Goal: Information Seeking & Learning: Learn about a topic

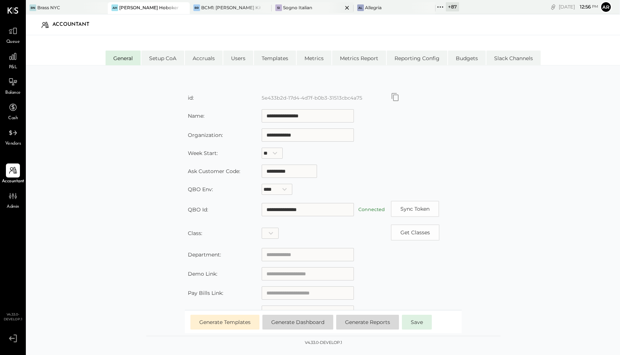
click at [305, 5] on div "Sogno Italian" at bounding box center [297, 7] width 29 height 6
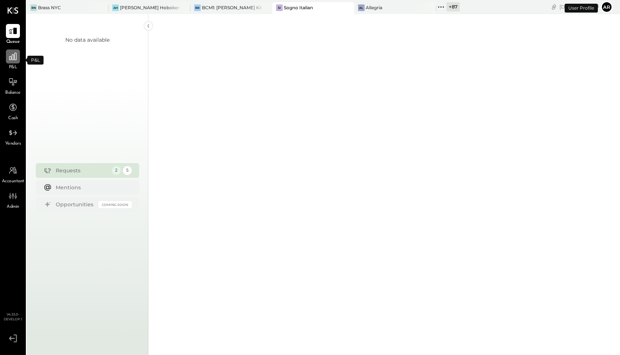
click at [10, 56] on icon at bounding box center [12, 56] width 7 height 7
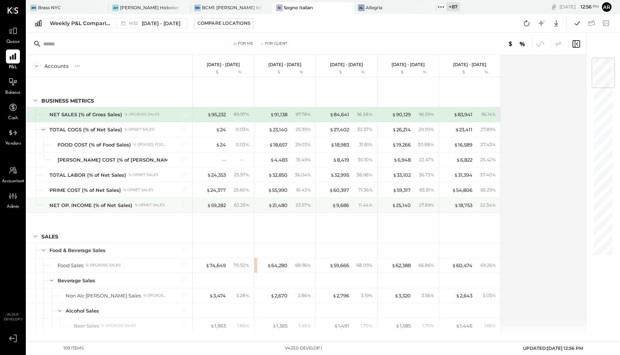
scroll to position [121, 0]
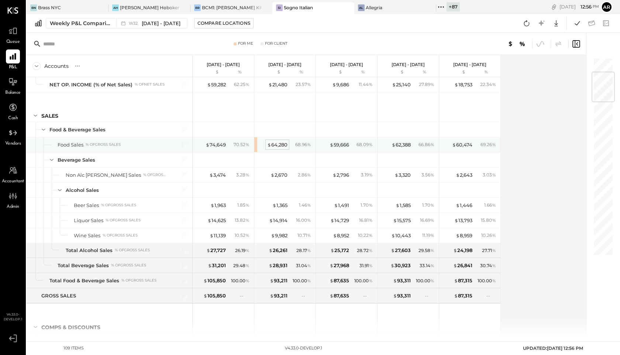
click at [278, 146] on div "$ 64,280" at bounding box center [277, 144] width 20 height 7
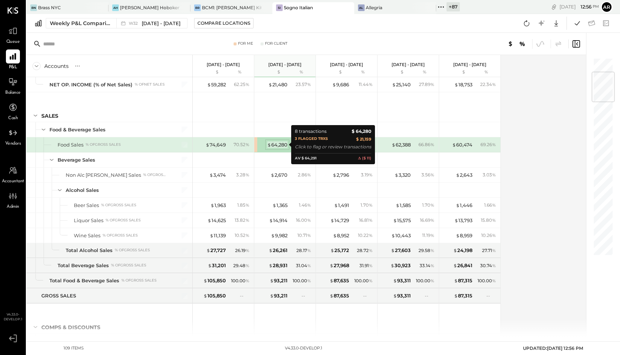
click at [279, 145] on div "$ 64,280" at bounding box center [277, 144] width 20 height 7
click at [278, 143] on div "$ 64,280" at bounding box center [277, 144] width 20 height 7
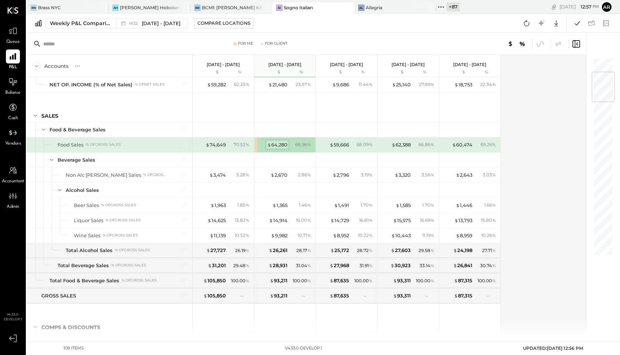
click at [280, 146] on div "$ 64,280" at bounding box center [277, 144] width 20 height 7
click at [276, 144] on div "$ 64,280" at bounding box center [277, 144] width 20 height 7
click at [575, 44] on icon at bounding box center [576, 44] width 9 height 9
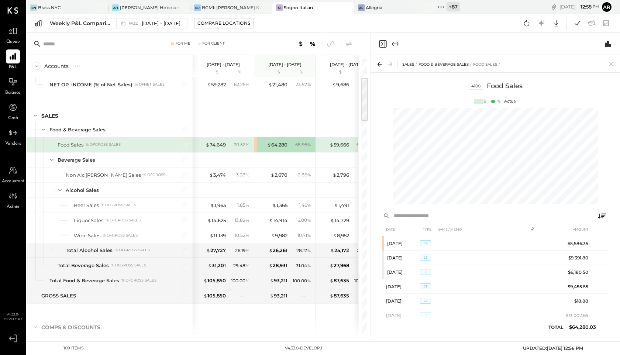
click at [385, 43] on icon "Close panel" at bounding box center [383, 44] width 9 height 9
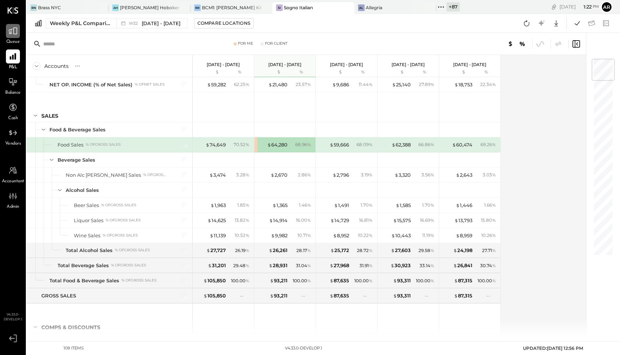
click at [11, 37] on div at bounding box center [13, 31] width 14 height 14
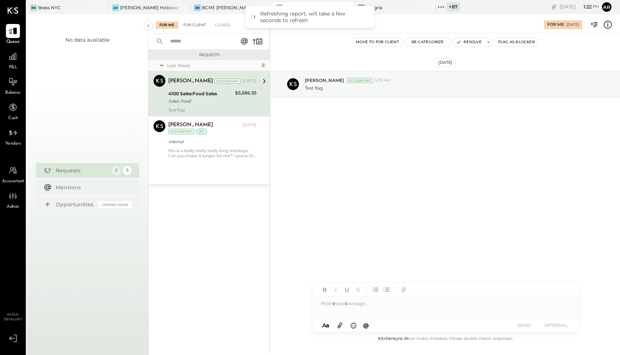
click at [193, 23] on div "For Client" at bounding box center [195, 24] width 30 height 7
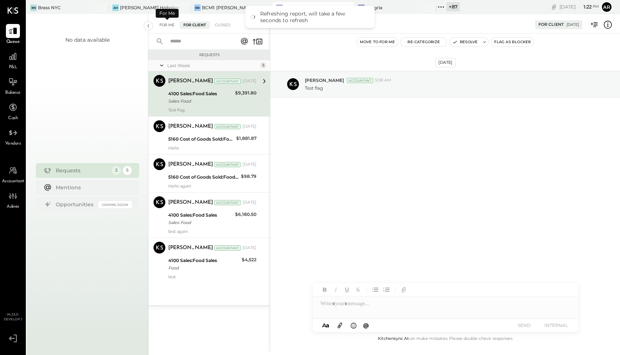
click at [168, 27] on div "For Me" at bounding box center [167, 24] width 23 height 7
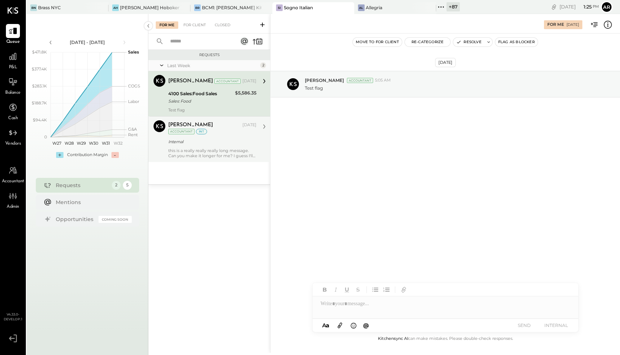
click at [213, 134] on div "Archie Grace Aug 08, 2025 Accountant int" at bounding box center [212, 127] width 88 height 15
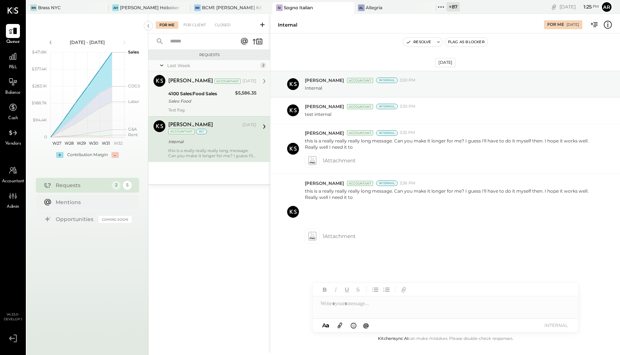
click at [215, 95] on div "4100 Sales:Food Sales" at bounding box center [200, 93] width 65 height 7
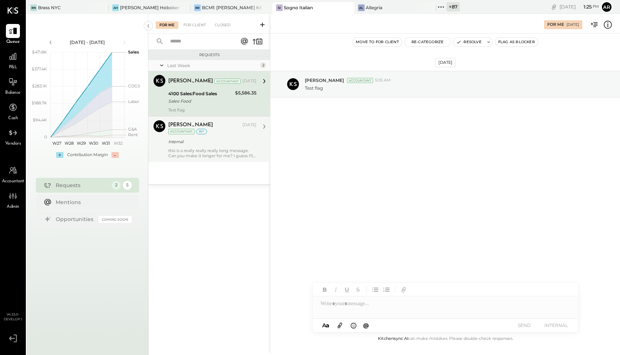
click at [219, 134] on div "Archie Grace Aug 08, 2025 Accountant int" at bounding box center [212, 127] width 88 height 15
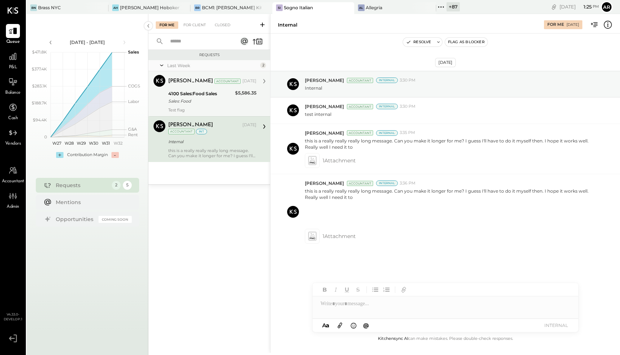
click at [221, 104] on div "Sales: Food" at bounding box center [200, 100] width 65 height 7
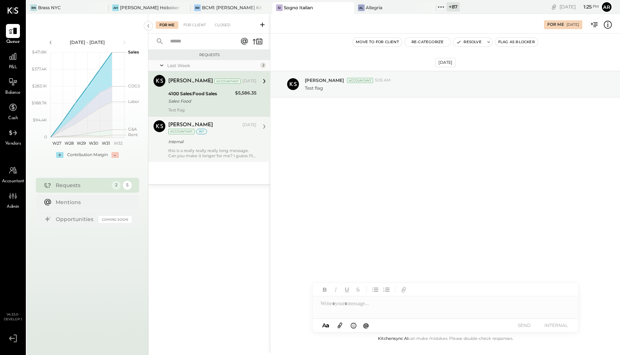
click at [225, 136] on div "Archie Grace Aug 08, 2025 Accountant int Internal this is a really really reall…" at bounding box center [212, 139] width 88 height 38
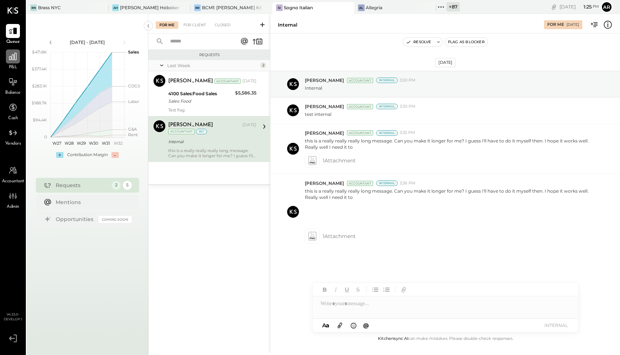
click at [17, 60] on icon at bounding box center [13, 57] width 10 height 10
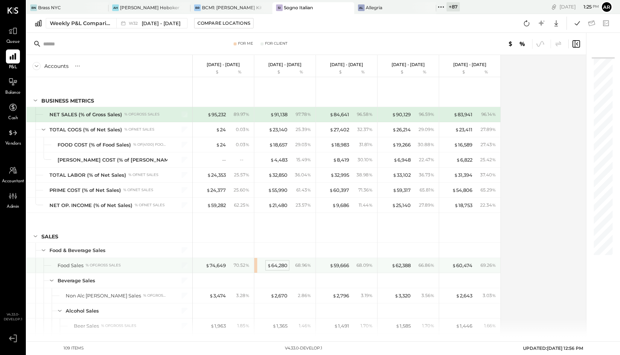
click at [277, 265] on div "$ 64,280" at bounding box center [277, 265] width 20 height 7
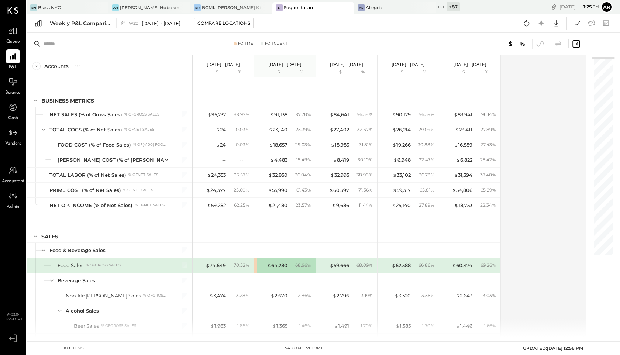
click at [579, 42] on icon at bounding box center [576, 44] width 9 height 9
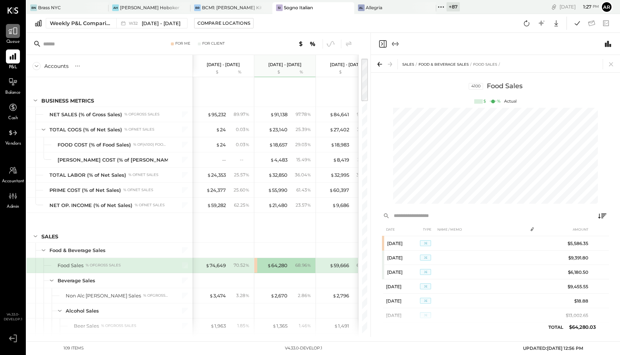
click at [11, 36] on div at bounding box center [13, 31] width 14 height 14
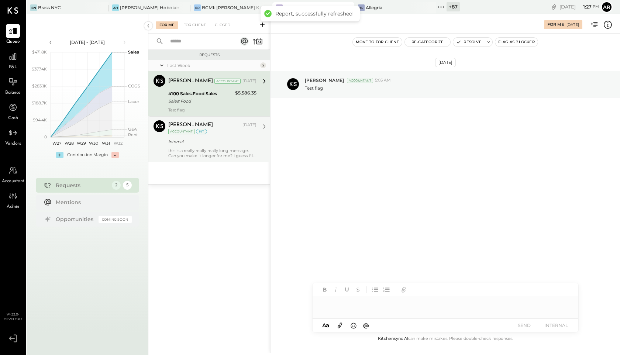
click at [213, 154] on div "this is a really really really long message. Can you make it longer for me? I g…" at bounding box center [212, 153] width 88 height 10
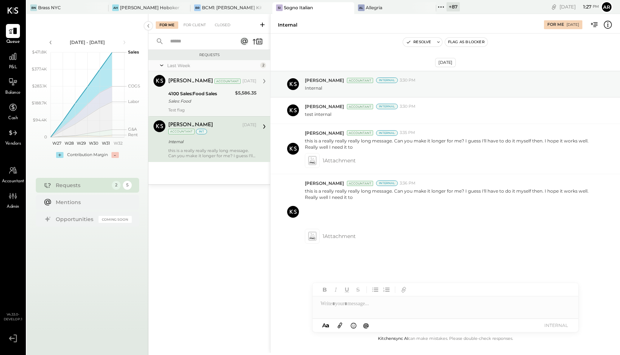
click at [211, 86] on div "Archie Grace Accountant Aug 08, 2025" at bounding box center [212, 81] width 88 height 10
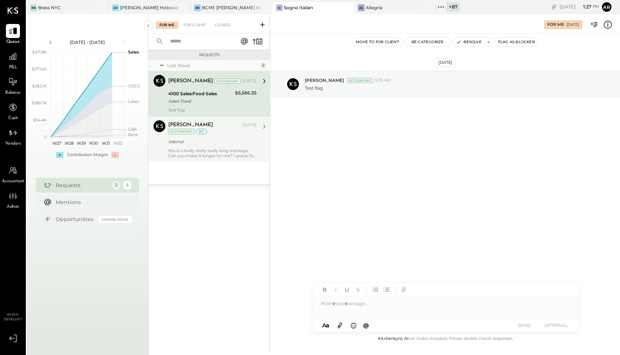
click at [606, 27] on icon at bounding box center [608, 25] width 10 height 10
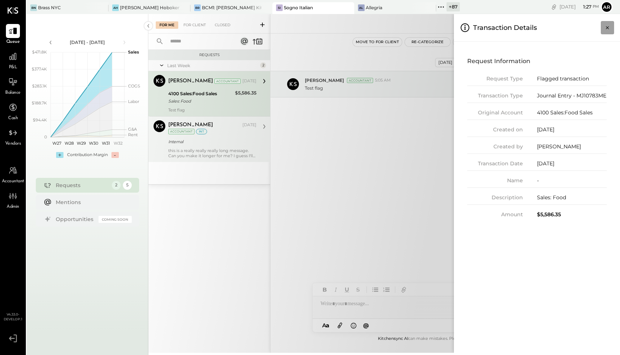
click at [606, 26] on icon "Close panel" at bounding box center [607, 27] width 3 height 3
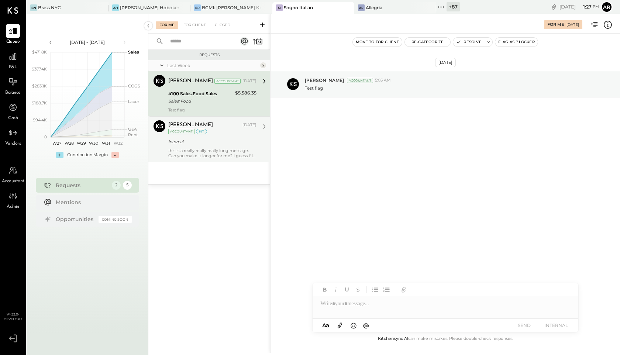
click at [609, 27] on icon at bounding box center [608, 25] width 10 height 10
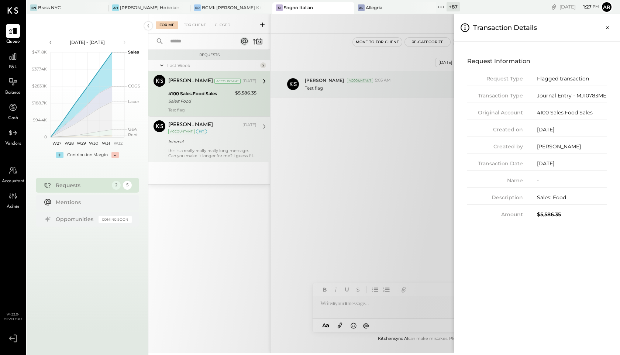
click at [609, 27] on icon "Close panel" at bounding box center [607, 27] width 7 height 7
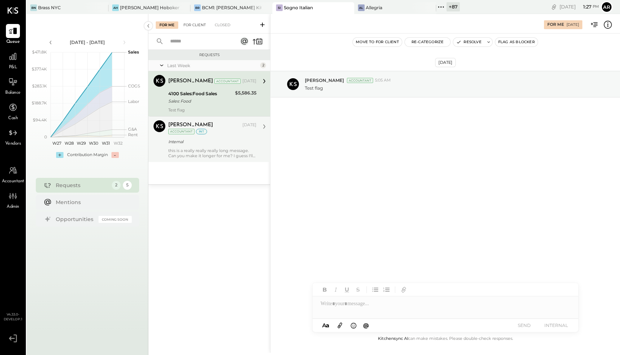
click at [190, 26] on div "For Client" at bounding box center [195, 24] width 30 height 7
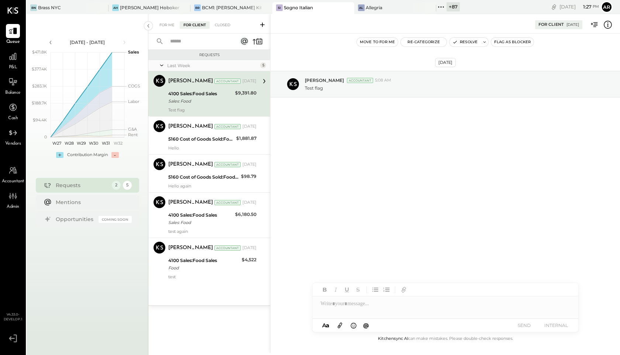
click at [163, 29] on div "For Me For Client Closed" at bounding box center [209, 24] width 122 height 20
click at [163, 23] on div "For Me" at bounding box center [167, 24] width 23 height 7
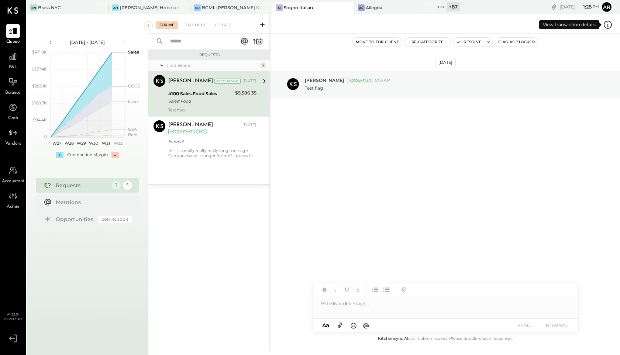
click at [607, 24] on icon at bounding box center [608, 25] width 10 height 10
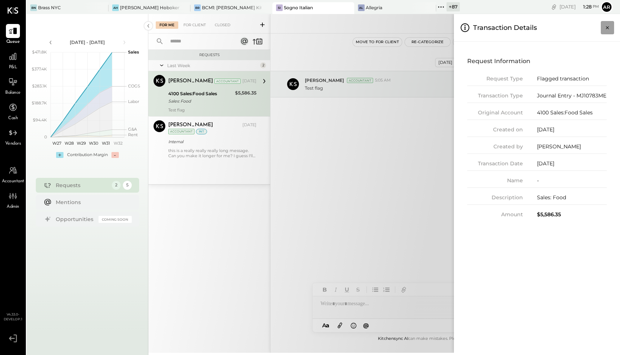
click at [609, 28] on icon "Close panel" at bounding box center [607, 27] width 7 height 7
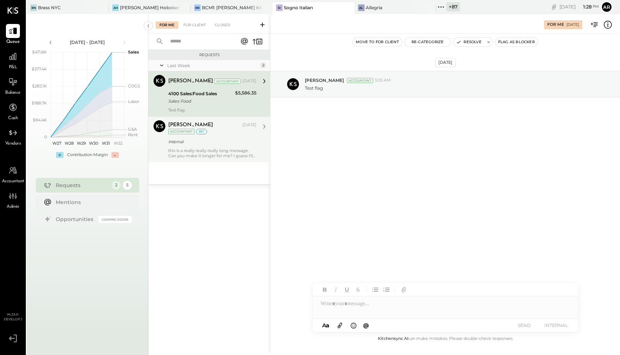
click at [200, 146] on div "Archie Grace Aug 08, 2025 Accountant int Internal this is a really really reall…" at bounding box center [212, 139] width 88 height 38
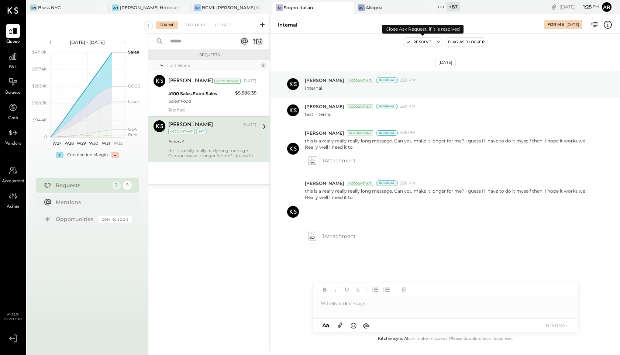
click at [418, 42] on button "Resolve" at bounding box center [418, 42] width 31 height 9
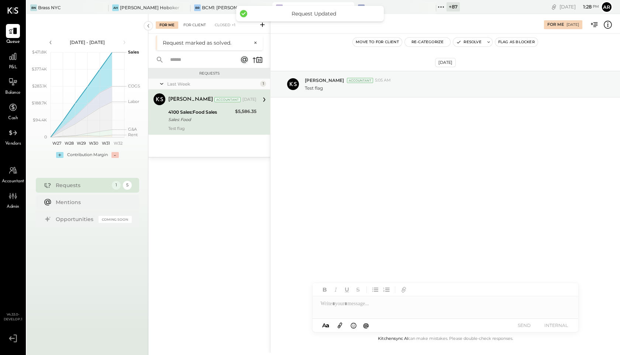
click at [194, 28] on div "For Client" at bounding box center [195, 24] width 30 height 7
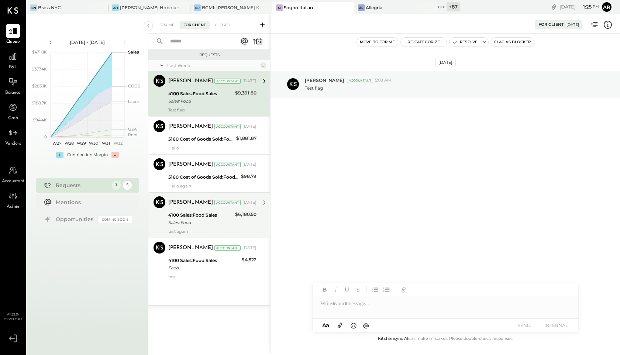
click at [200, 222] on div "Sales: Food" at bounding box center [200, 222] width 65 height 7
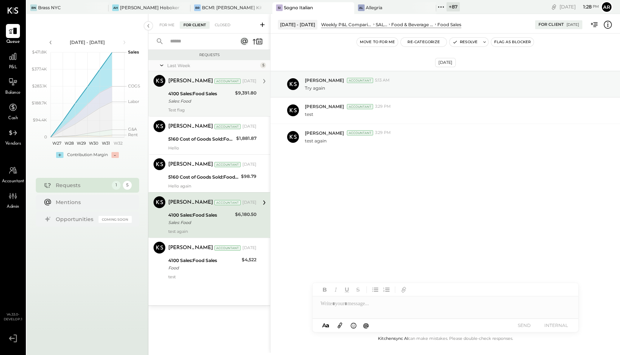
click at [207, 99] on div "Sales: Food" at bounding box center [200, 100] width 65 height 7
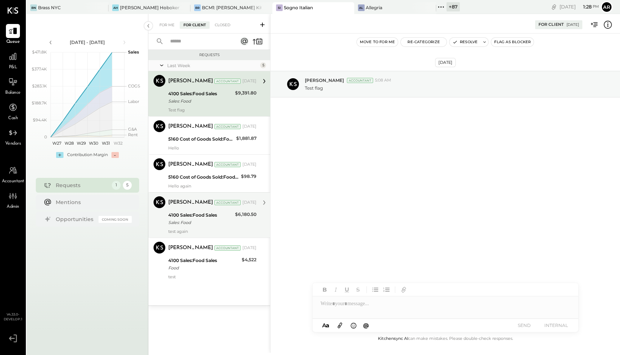
click at [201, 222] on div "Sales: Food" at bounding box center [200, 222] width 65 height 7
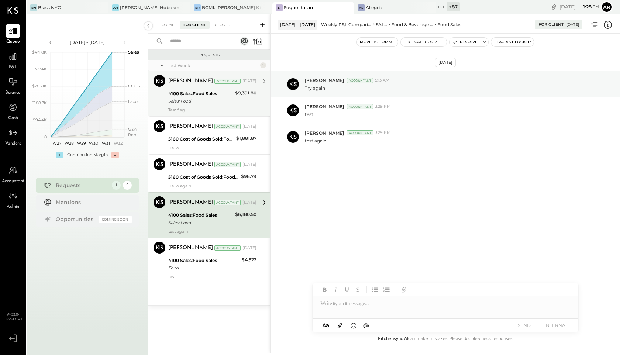
click at [201, 99] on div "Sales: Food" at bounding box center [200, 100] width 65 height 7
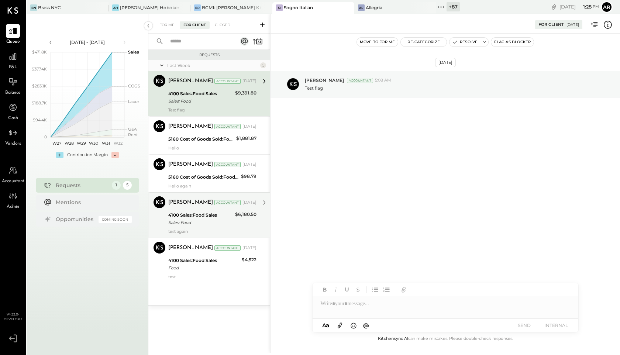
click at [213, 225] on div "Sales: Food" at bounding box center [200, 222] width 65 height 7
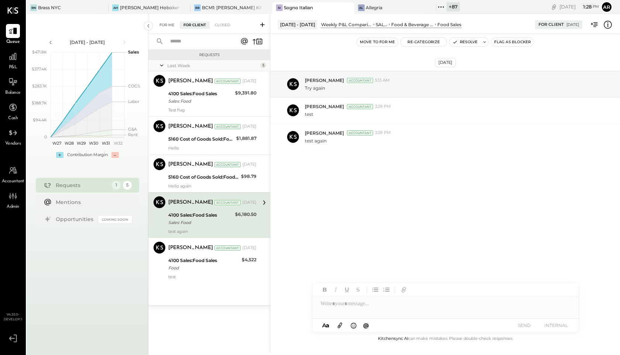
click at [169, 24] on div "For Me" at bounding box center [167, 24] width 23 height 7
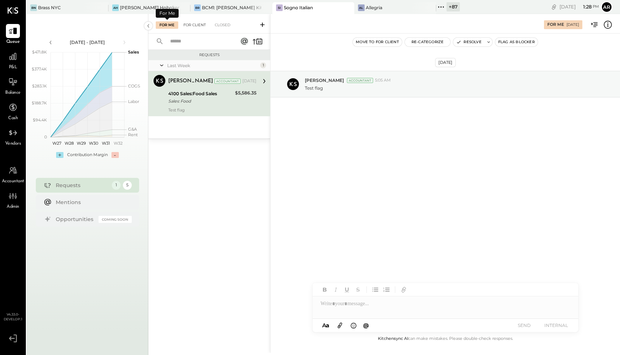
click at [185, 27] on div "For Client" at bounding box center [195, 24] width 30 height 7
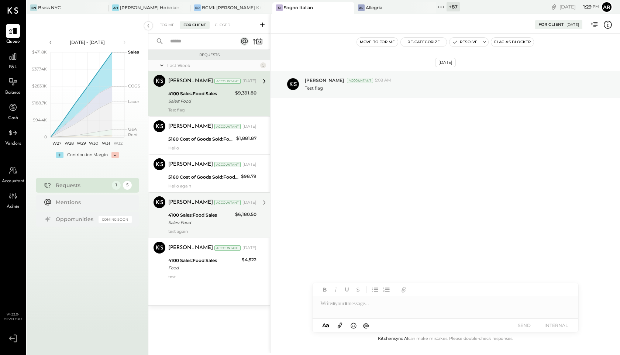
click at [209, 222] on div "Sales: Food" at bounding box center [200, 222] width 65 height 7
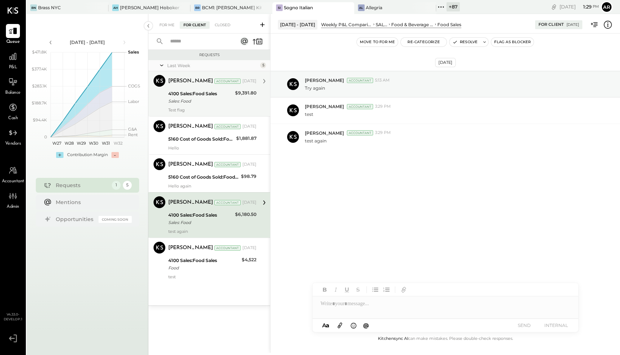
click at [203, 99] on div "Sales: Food" at bounding box center [200, 100] width 65 height 7
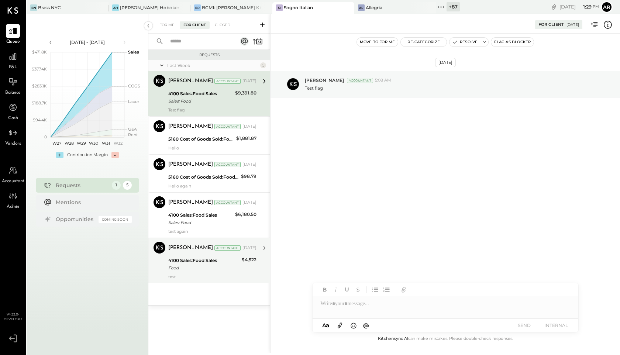
click at [199, 263] on div "4100 Sales:Food Sales" at bounding box center [203, 260] width 71 height 7
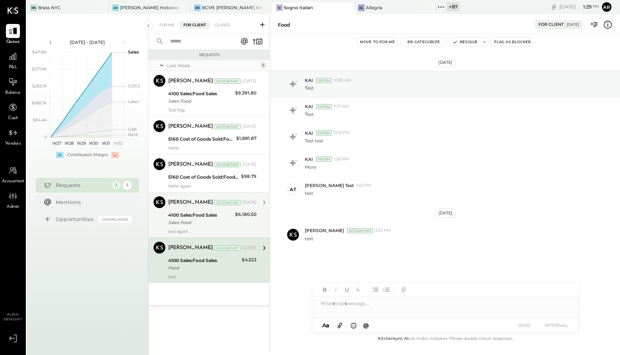
click at [196, 229] on div "test again" at bounding box center [212, 231] width 88 height 5
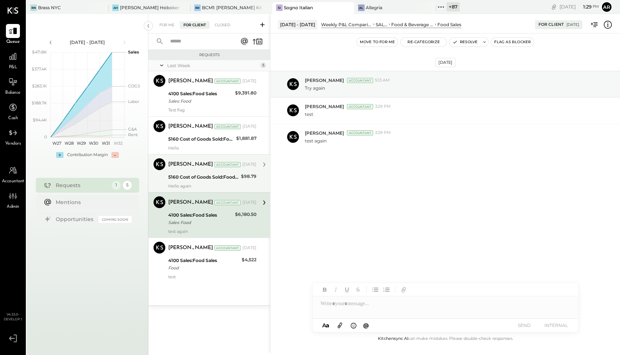
click at [205, 176] on div "5160 Cost of Goods Sold:Food COGS:Protein COGS" at bounding box center [203, 177] width 71 height 7
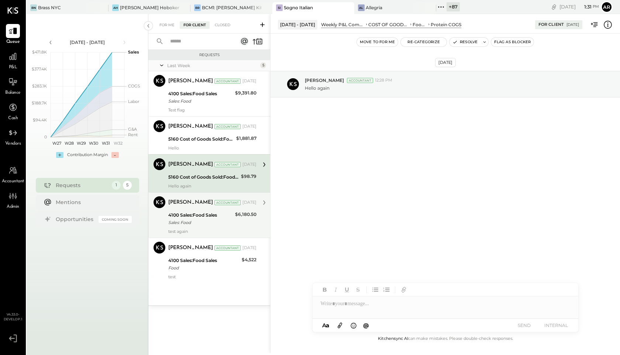
click at [200, 218] on div "4100 Sales:Food Sales" at bounding box center [200, 215] width 65 height 7
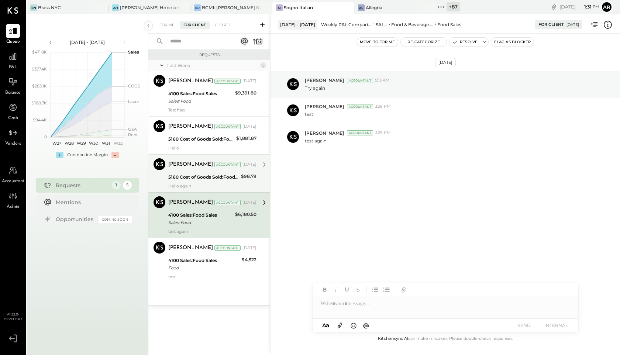
click at [197, 177] on div "5160 Cost of Goods Sold:Food COGS:Protein COGS" at bounding box center [203, 177] width 71 height 7
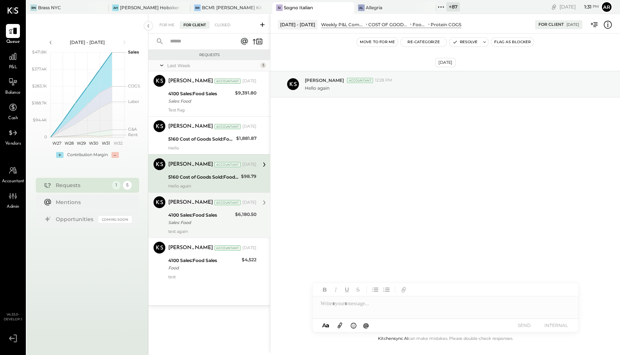
click at [207, 216] on div "4100 Sales:Food Sales" at bounding box center [200, 215] width 65 height 7
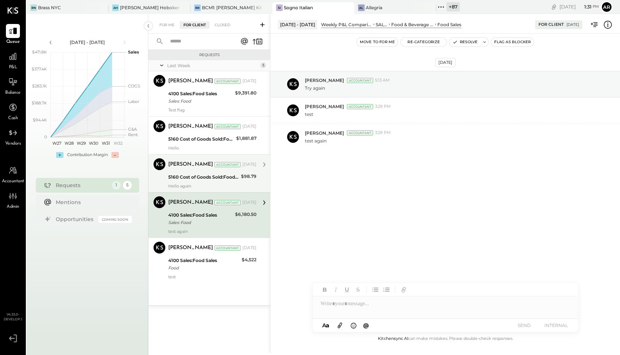
click at [198, 176] on div "5160 Cost of Goods Sold:Food COGS:Protein COGS" at bounding box center [203, 177] width 71 height 7
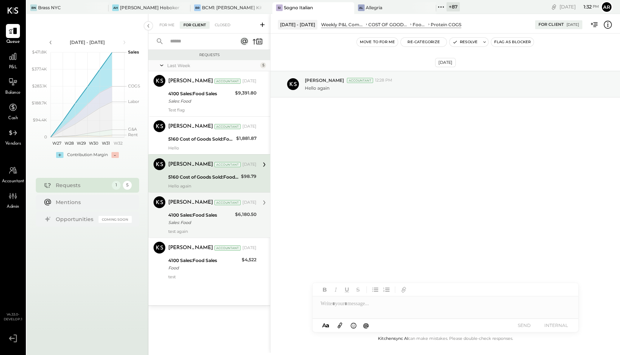
click at [206, 217] on div "4100 Sales:Food Sales" at bounding box center [200, 215] width 65 height 7
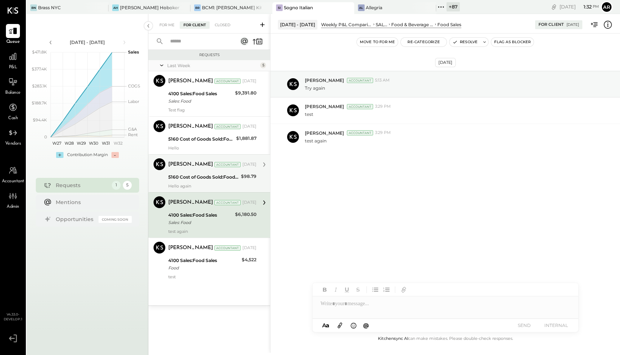
click at [204, 182] on div "Archie Grace Accountant Aug 08, 2025 5160 Cost of Goods Sold:Food COGS:Protein …" at bounding box center [212, 173] width 88 height 30
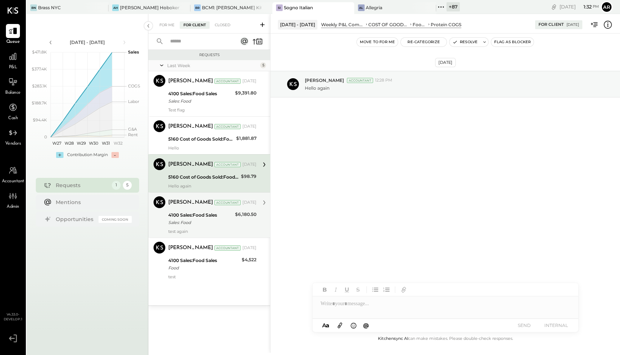
click at [216, 214] on div "4100 Sales:Food Sales" at bounding box center [200, 215] width 65 height 7
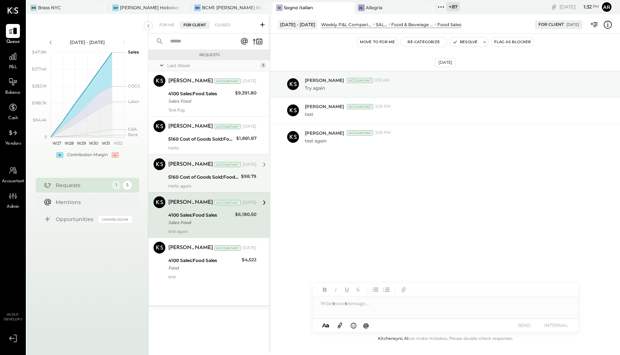
click at [208, 175] on div "5160 Cost of Goods Sold:Food COGS:Protein COGS" at bounding box center [203, 177] width 71 height 7
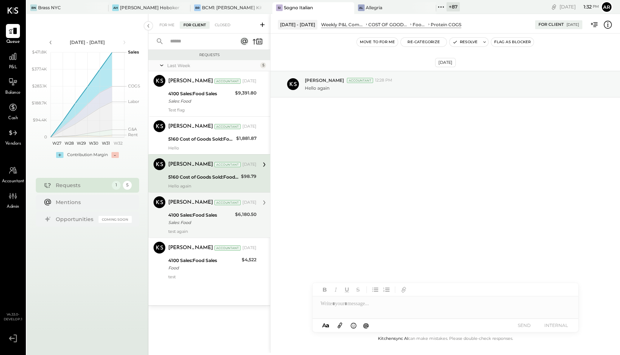
click at [220, 213] on div "4100 Sales:Food Sales" at bounding box center [200, 215] width 65 height 7
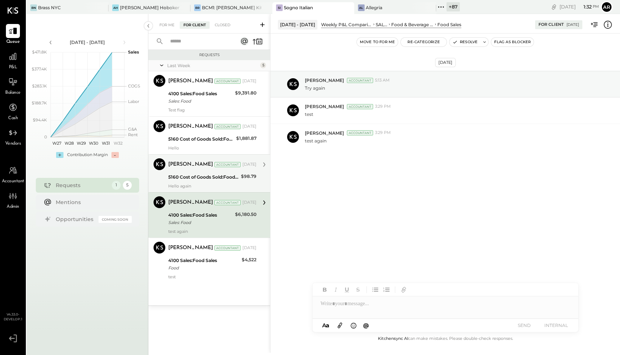
click at [202, 175] on div "5160 Cost of Goods Sold:Food COGS:Protein COGS" at bounding box center [203, 177] width 71 height 7
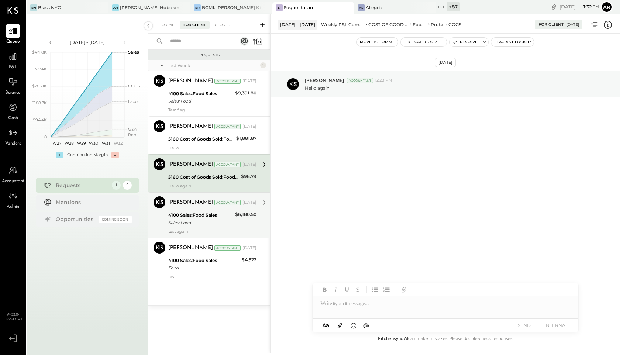
click at [199, 223] on div "Sales: Food" at bounding box center [200, 222] width 65 height 7
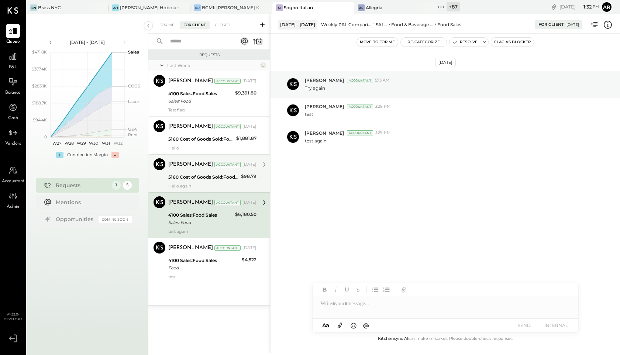
click at [192, 175] on div "5160 Cost of Goods Sold:Food COGS:Protein COGS" at bounding box center [203, 177] width 71 height 7
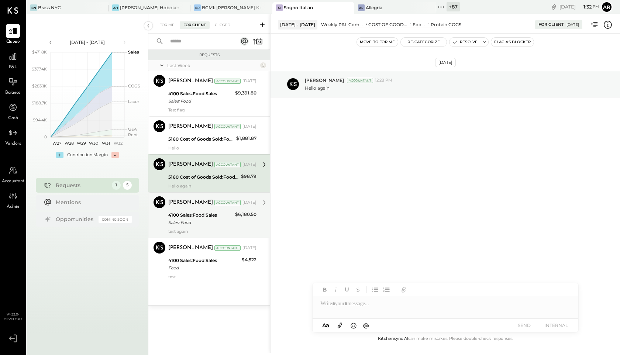
click at [199, 212] on div "4100 Sales:Food Sales" at bounding box center [200, 215] width 65 height 7
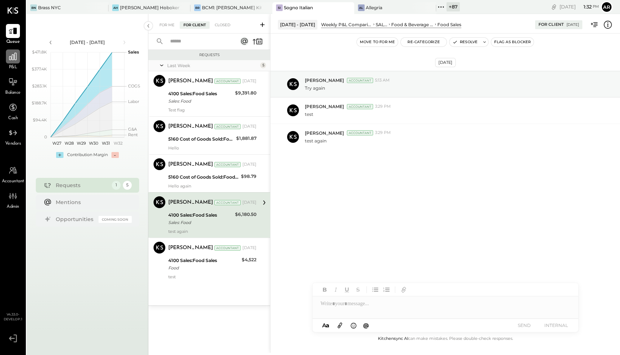
click at [14, 57] on icon at bounding box center [13, 57] width 10 height 10
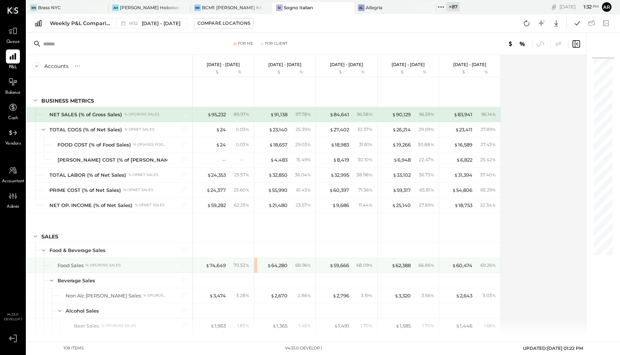
click at [289, 265] on div "$ 64,280 68.96 %" at bounding box center [285, 265] width 55 height 15
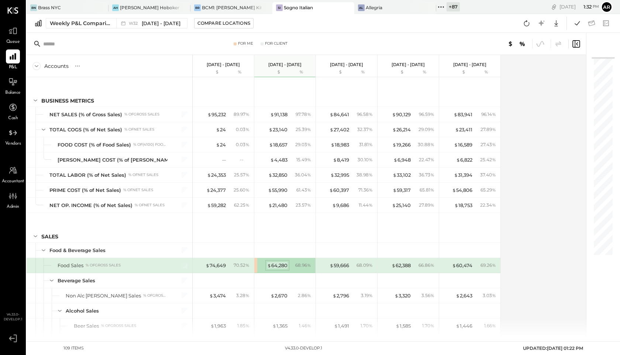
click at [280, 264] on div "$ 64,280" at bounding box center [277, 265] width 20 height 7
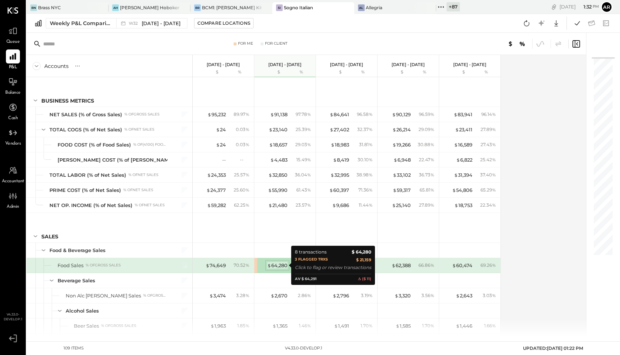
click at [271, 264] on div "$ 64,280" at bounding box center [277, 265] width 20 height 7
click at [279, 264] on div "$ 64,280" at bounding box center [277, 265] width 20 height 7
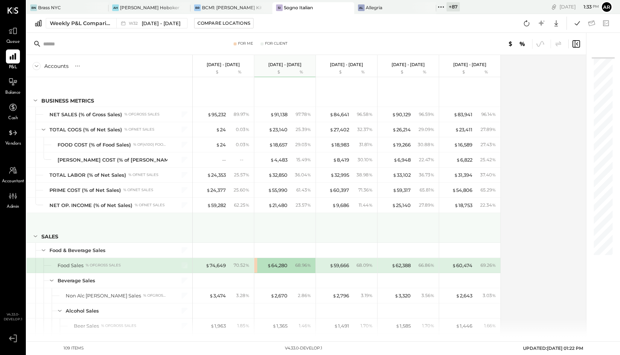
click at [275, 240] on div at bounding box center [285, 226] width 55 height 27
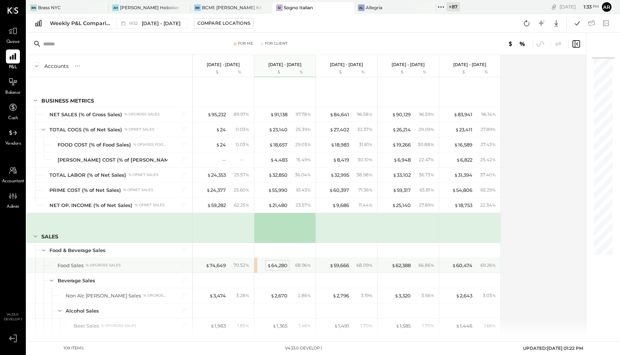
click at [281, 266] on div "$ 64,280" at bounding box center [277, 265] width 20 height 7
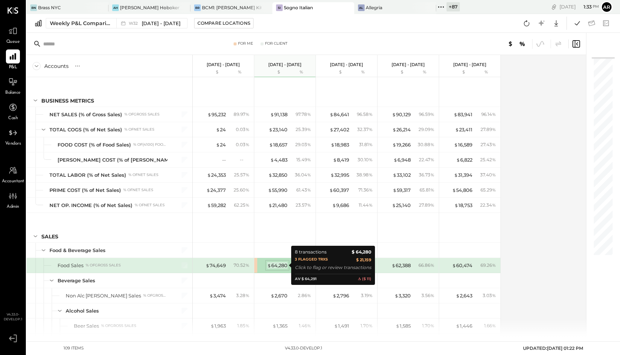
click at [281, 266] on div "$ 64,280" at bounding box center [277, 265] width 20 height 7
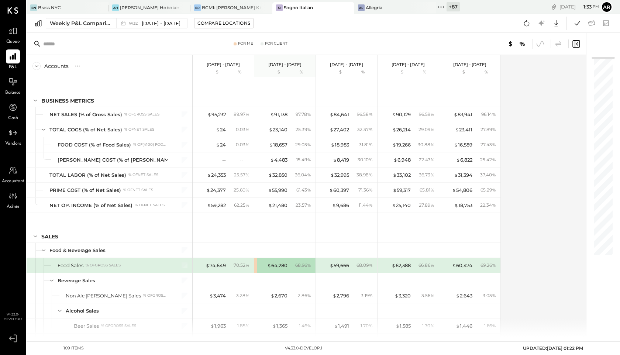
click at [579, 41] on icon at bounding box center [576, 44] width 9 height 9
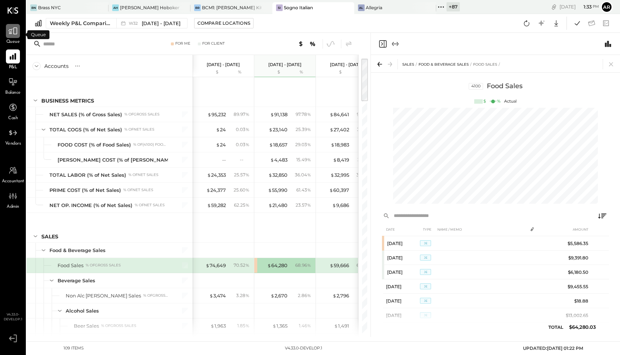
click at [14, 35] on icon at bounding box center [13, 31] width 10 height 10
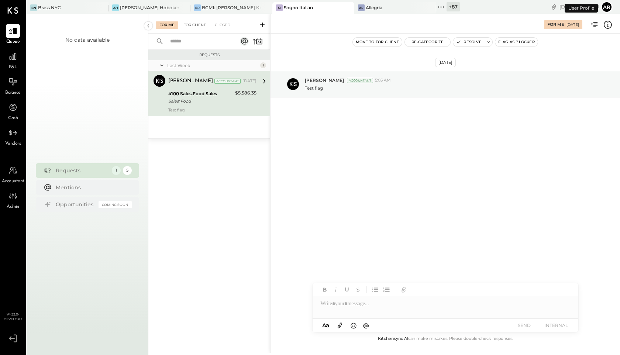
click at [189, 23] on div "For Client" at bounding box center [195, 24] width 30 height 7
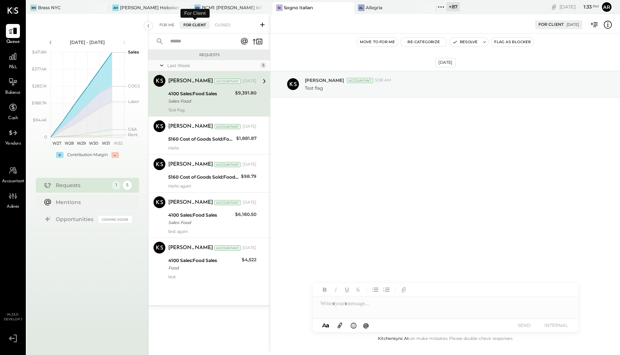
click at [169, 25] on div "For Me" at bounding box center [167, 24] width 23 height 7
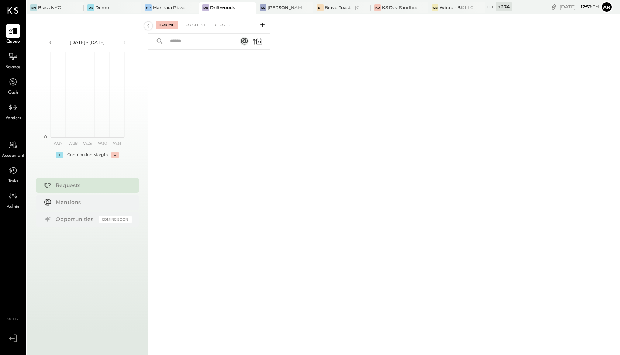
click at [492, 6] on icon at bounding box center [491, 7] width 10 height 10
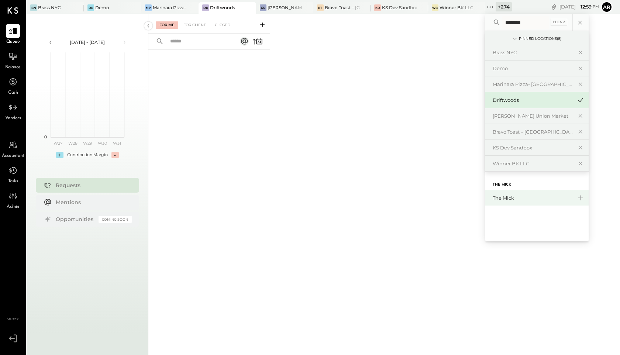
type input "********"
click at [502, 199] on div "The Mick" at bounding box center [533, 198] width 80 height 7
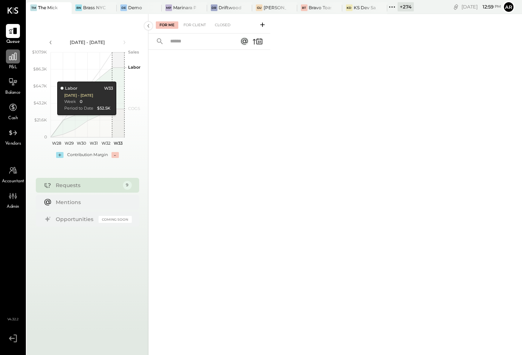
click at [17, 58] on icon at bounding box center [13, 57] width 10 height 10
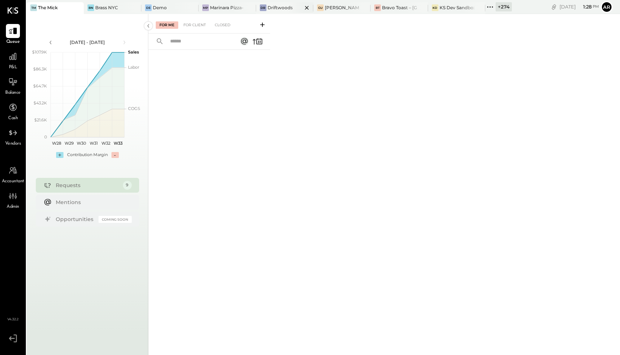
click at [278, 7] on div "Driftwoods" at bounding box center [280, 7] width 25 height 6
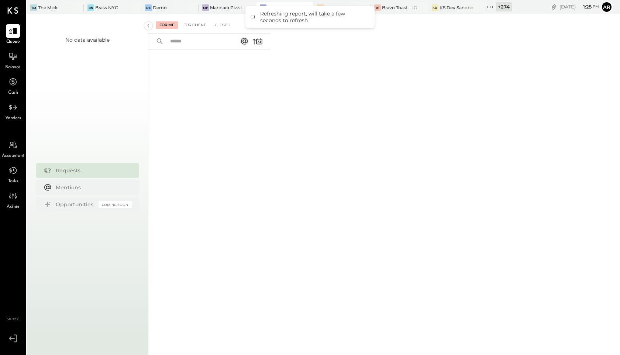
click at [192, 22] on div "For Client" at bounding box center [195, 24] width 30 height 7
click at [169, 23] on div "For Me" at bounding box center [167, 24] width 23 height 7
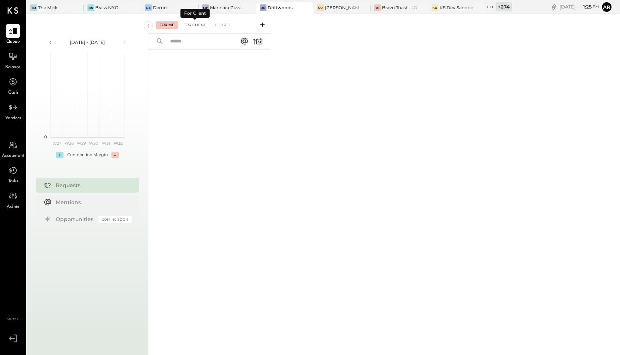
click at [200, 22] on div "For Client" at bounding box center [195, 24] width 30 height 7
click at [225, 25] on div "Closed" at bounding box center [222, 24] width 23 height 7
click at [191, 25] on div "For Client" at bounding box center [195, 24] width 30 height 7
click at [164, 25] on div "For Me" at bounding box center [167, 24] width 23 height 7
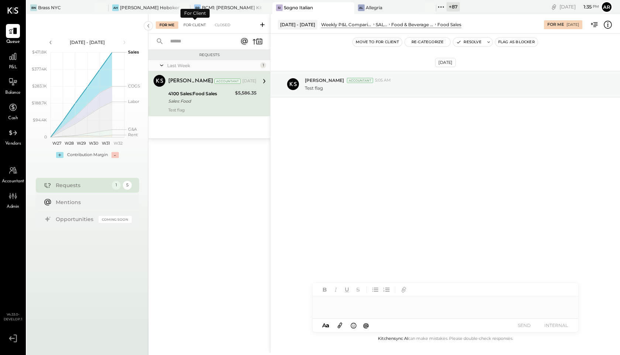
click at [191, 24] on div "For Client" at bounding box center [195, 24] width 30 height 7
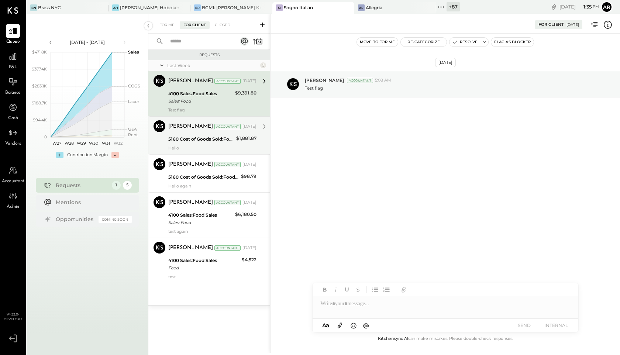
click at [185, 136] on div "5160 Cost of Goods Sold:Food COGS:Protein COGS" at bounding box center [201, 139] width 66 height 7
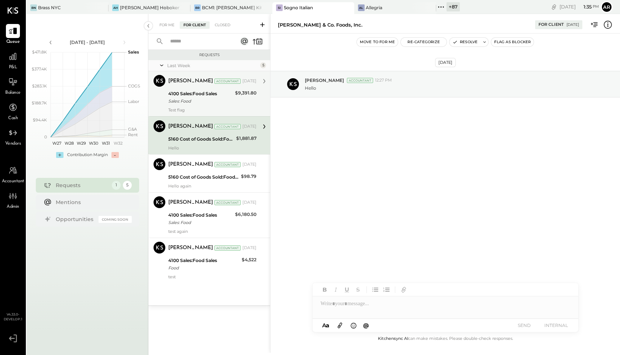
click at [189, 105] on div "4100 Sales:Food Sales Sales: Food" at bounding box center [200, 97] width 65 height 16
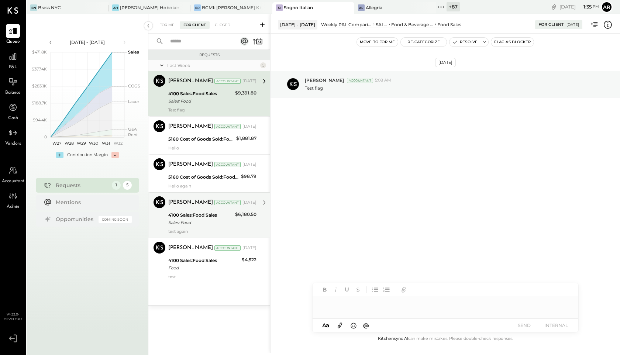
click at [212, 218] on div "4100 Sales:Food Sales" at bounding box center [200, 215] width 65 height 7
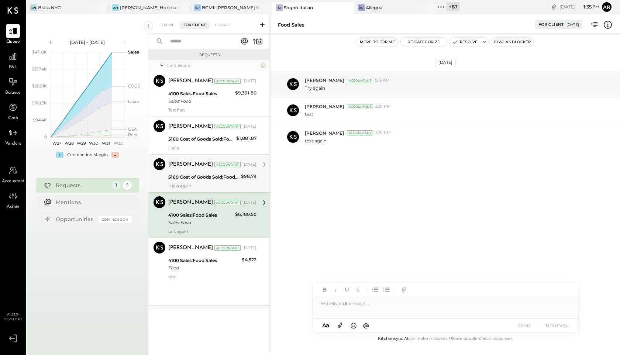
click at [203, 174] on div "5160 Cost of Goods Sold:Food COGS:Protein COGS" at bounding box center [203, 177] width 71 height 7
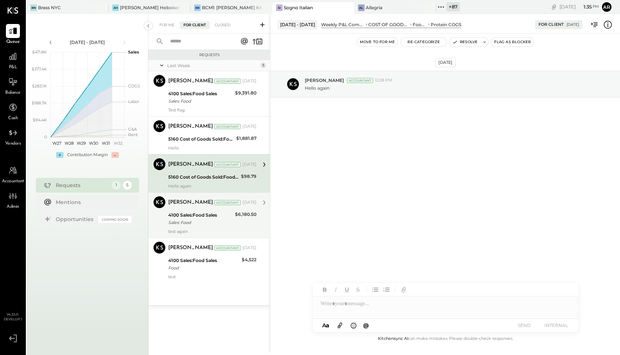
click at [210, 220] on div "Sales: Food" at bounding box center [200, 222] width 65 height 7
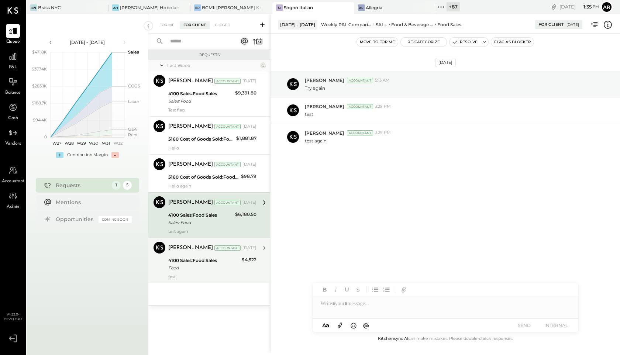
click at [206, 264] on div "4100 Sales:Food Sales" at bounding box center [203, 260] width 71 height 7
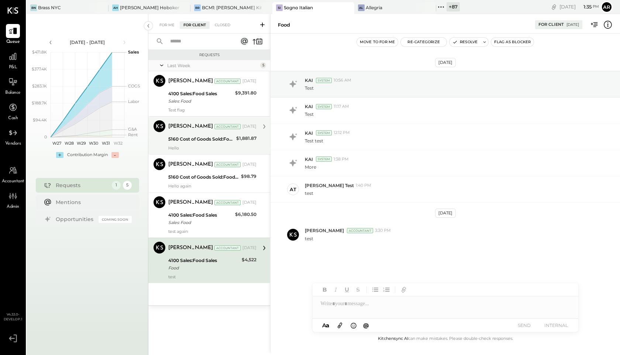
click at [186, 132] on div "[PERSON_NAME] Accountant [DATE]" at bounding box center [212, 126] width 88 height 13
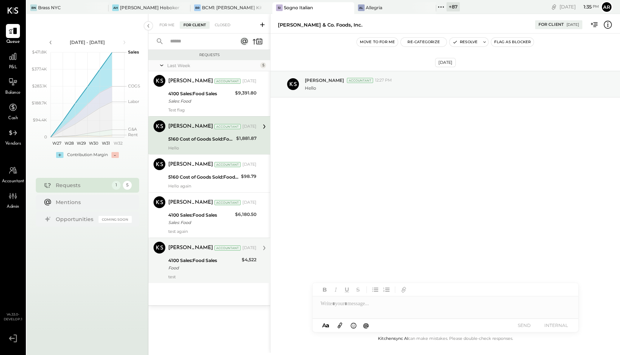
click at [192, 273] on div "Archie Grace Accountant Aug 08, 2025 4100 Sales:Food Sales Food $4,522 test" at bounding box center [212, 261] width 88 height 38
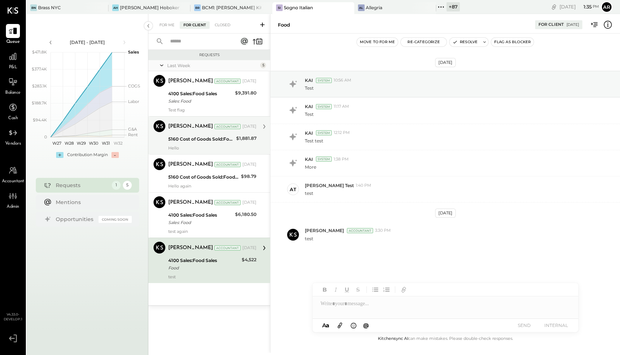
click at [176, 142] on div "5160 Cost of Goods Sold:Food COGS:Protein COGS" at bounding box center [201, 139] width 66 height 7
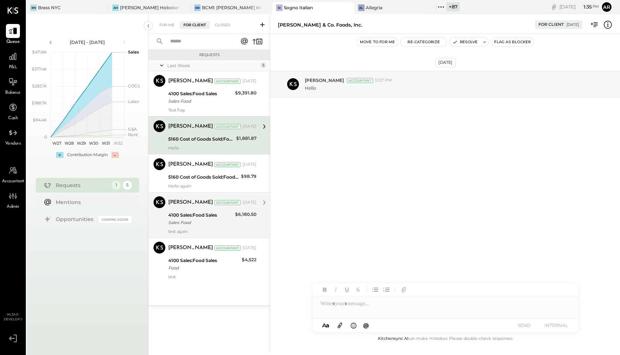
click at [189, 231] on div "test again" at bounding box center [212, 231] width 88 height 5
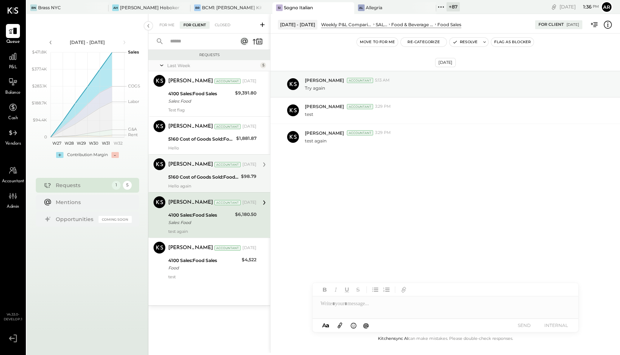
click at [202, 172] on div "[PERSON_NAME] Accountant [DATE] 5160 Cost of Goods Sold:Food COGS:Protein COGS …" at bounding box center [212, 173] width 88 height 30
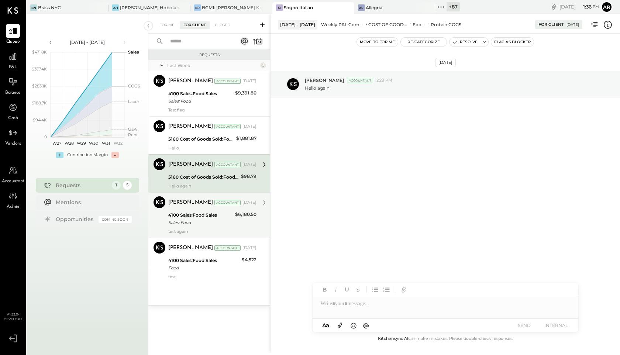
click at [215, 201] on div "Accountant" at bounding box center [228, 202] width 26 height 5
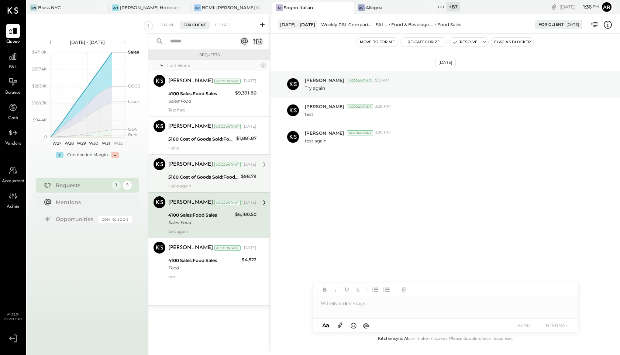
click at [212, 178] on div "5160 Cost of Goods Sold:Food COGS:Protein COGS" at bounding box center [203, 177] width 71 height 7
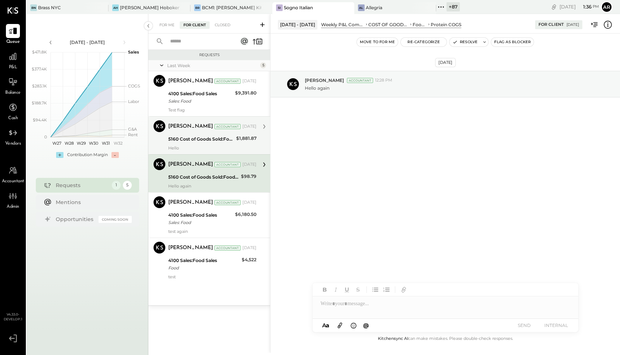
click at [209, 144] on div "[PERSON_NAME] Accountant [DATE] 5160 Cost of Goods Sold:Food COGS:Protein COGS …" at bounding box center [212, 135] width 88 height 30
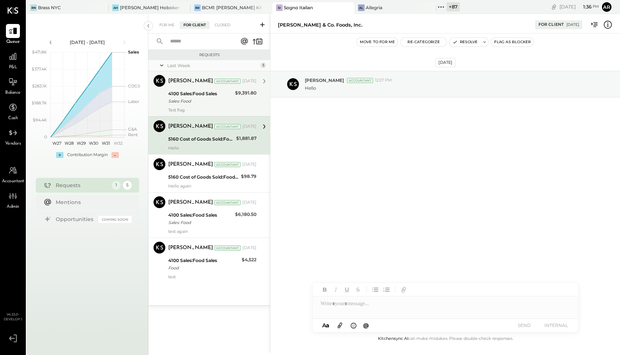
click at [201, 99] on div "Sales: Food" at bounding box center [200, 100] width 65 height 7
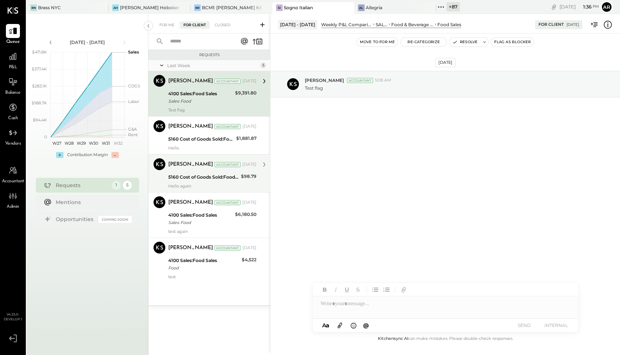
click at [191, 166] on div "[PERSON_NAME]" at bounding box center [190, 164] width 45 height 7
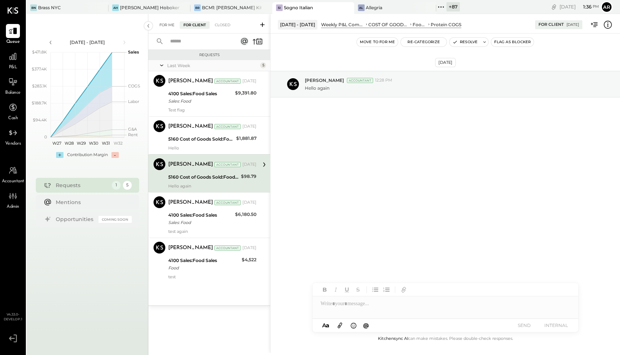
click at [168, 25] on div "For Me" at bounding box center [167, 24] width 23 height 7
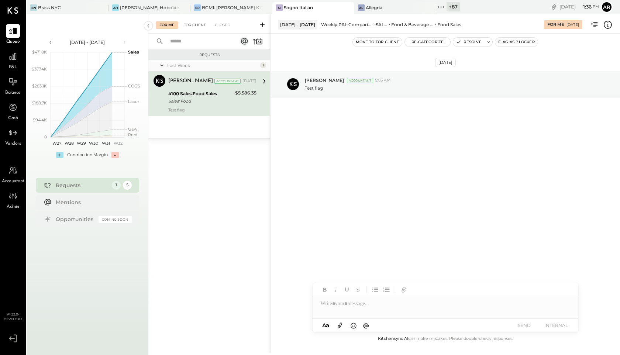
click at [195, 23] on div "For Client" at bounding box center [195, 24] width 30 height 7
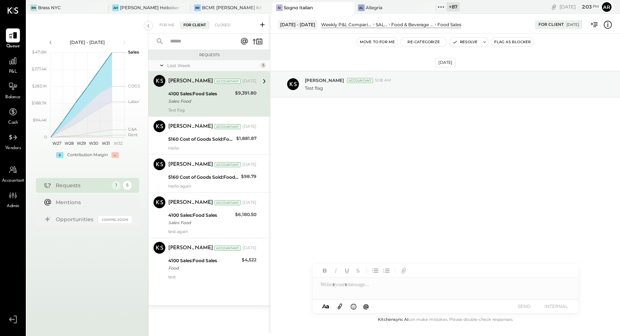
click at [11, 68] on div "P&L" at bounding box center [13, 64] width 14 height 21
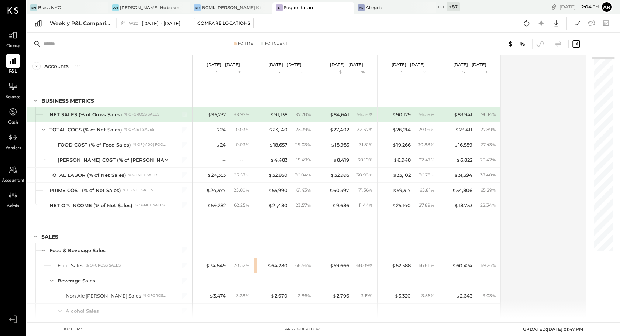
click at [579, 46] on icon at bounding box center [576, 44] width 9 height 9
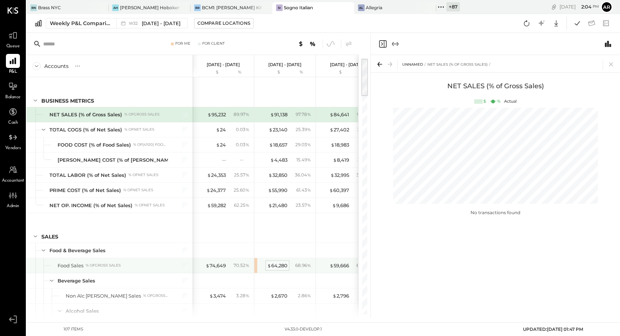
click at [279, 266] on div "$ 64,280" at bounding box center [277, 265] width 20 height 7
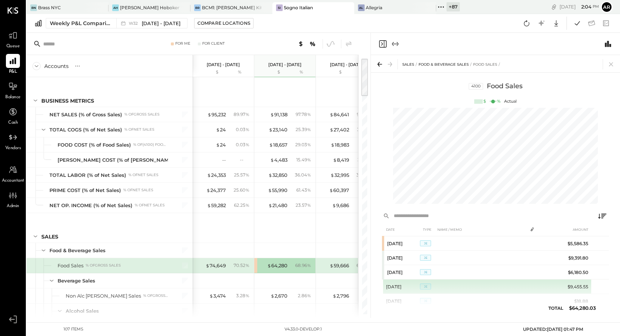
click at [458, 289] on td at bounding box center [481, 287] width 92 height 14
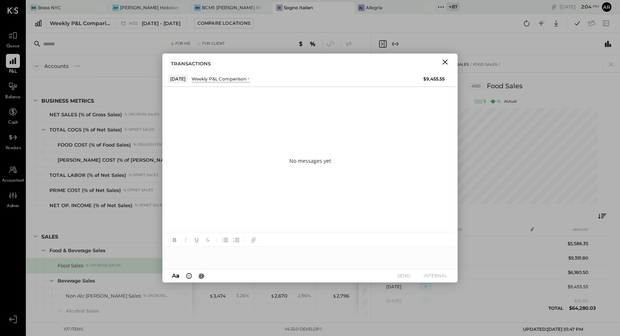
click at [445, 59] on icon "Close" at bounding box center [445, 62] width 9 height 9
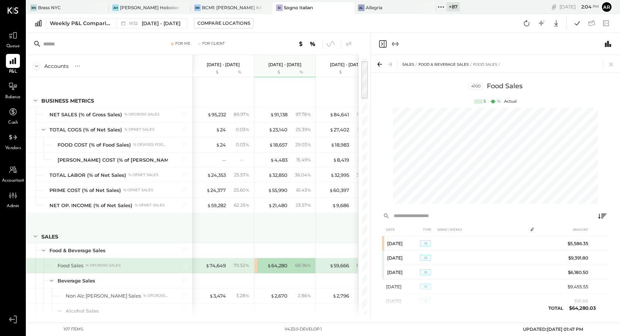
scroll to position [19, 0]
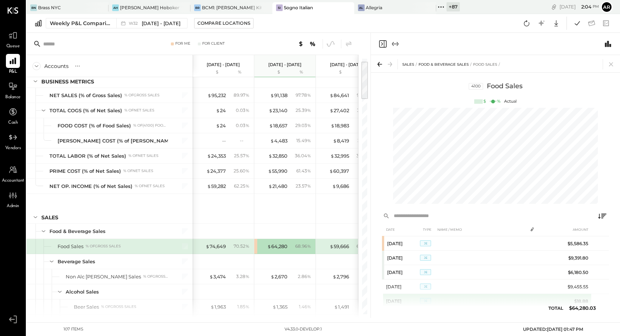
click at [582, 307] on td "$18.88" at bounding box center [577, 301] width 30 height 14
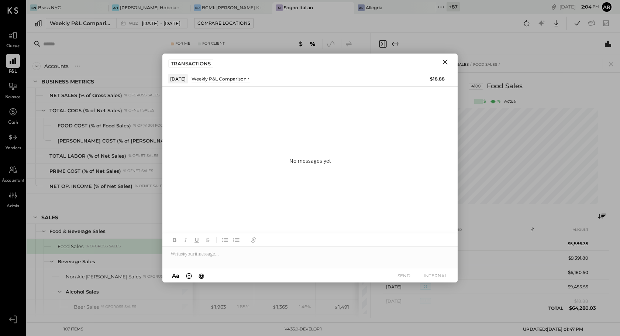
click at [445, 60] on icon "Close" at bounding box center [445, 62] width 9 height 9
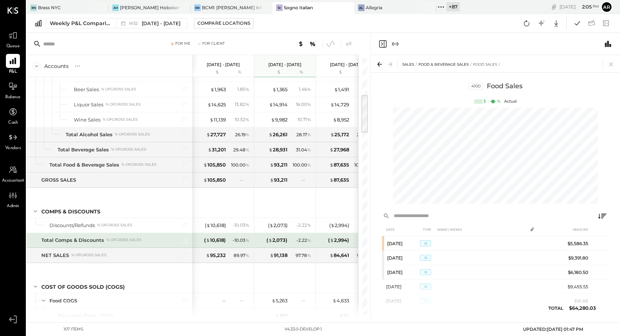
scroll to position [235, 0]
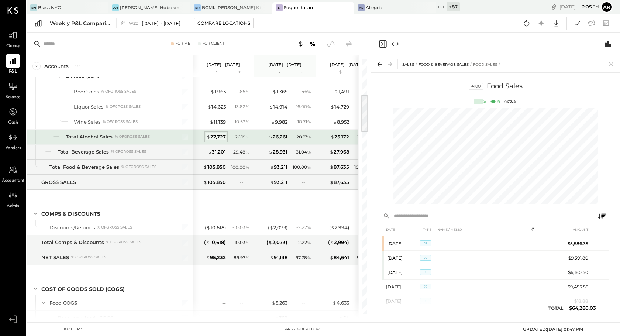
click at [219, 137] on div "$ 27,727" at bounding box center [216, 136] width 20 height 7
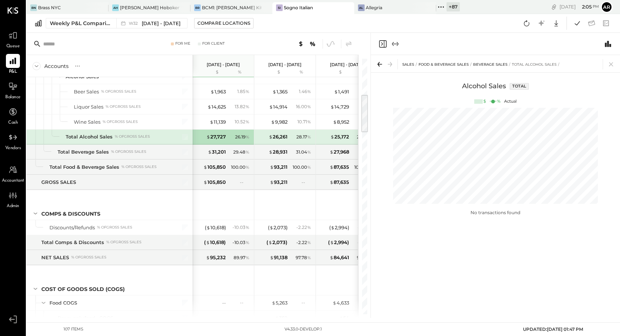
click at [479, 86] on div "Alcohol Sales Total" at bounding box center [495, 90] width 249 height 17
click at [476, 213] on td "No transactions found" at bounding box center [495, 212] width 227 height 6
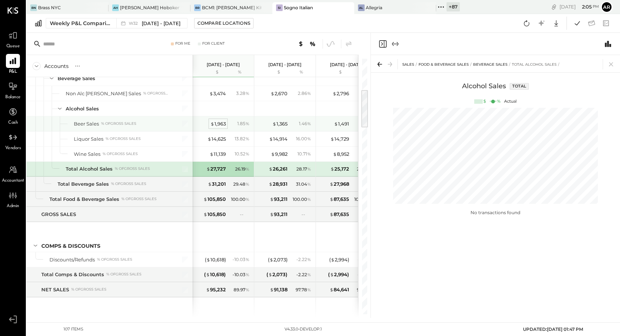
click at [215, 124] on div "$ 1,963" at bounding box center [219, 123] width 16 height 7
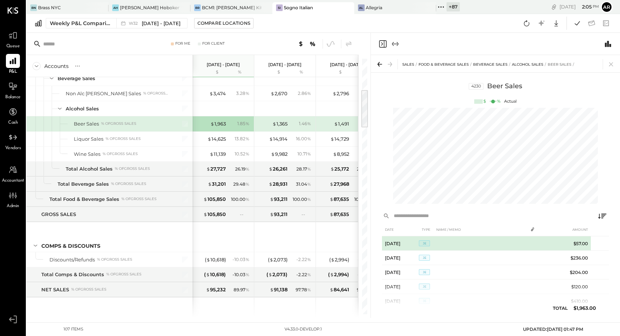
click at [467, 244] on td at bounding box center [480, 243] width 93 height 14
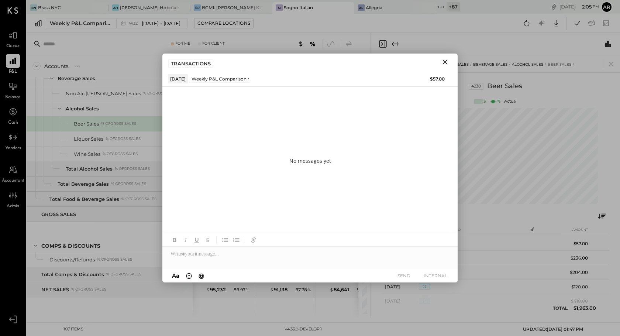
click at [442, 66] on icon "Close" at bounding box center [445, 62] width 9 height 9
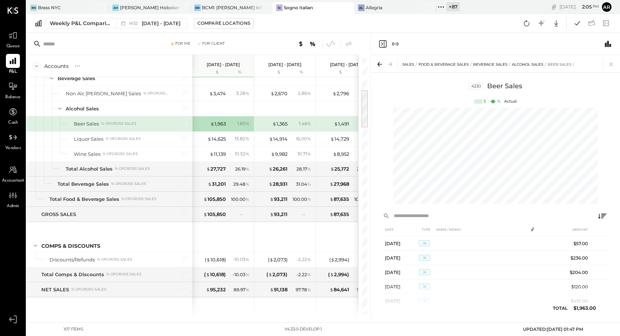
click at [586, 309] on td "$804.00" at bounding box center [577, 315] width 28 height 14
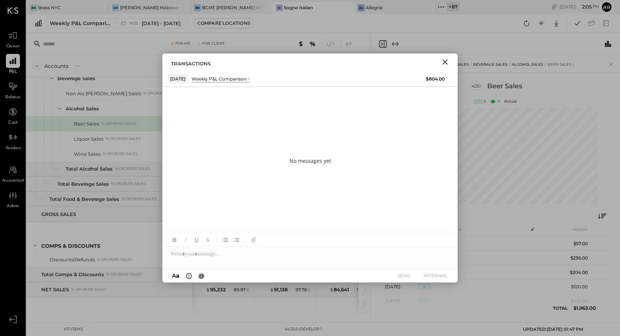
click at [446, 59] on icon "Close" at bounding box center [445, 62] width 9 height 9
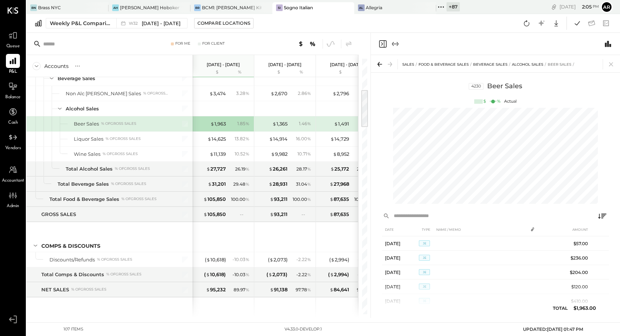
scroll to position [110, 0]
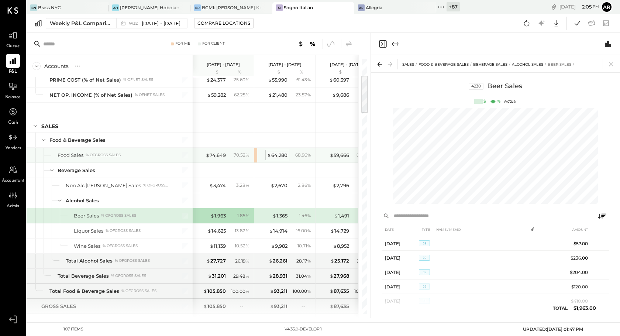
click at [275, 153] on div "$ 64,280" at bounding box center [277, 155] width 20 height 7
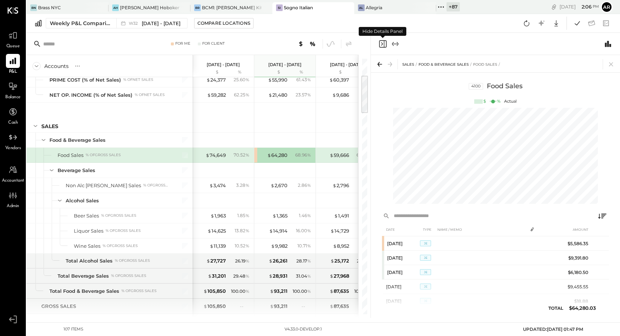
click at [383, 42] on icon "Close panel" at bounding box center [383, 44] width 9 height 9
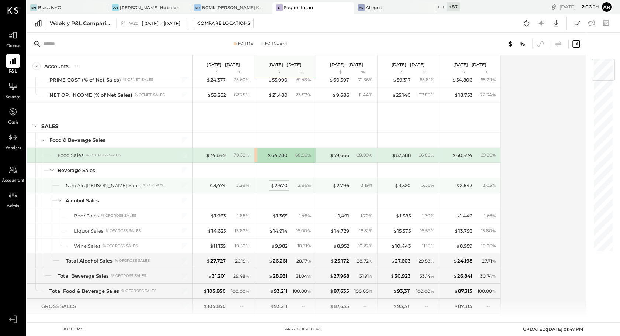
click at [283, 184] on div "$ 2,670" at bounding box center [279, 185] width 17 height 7
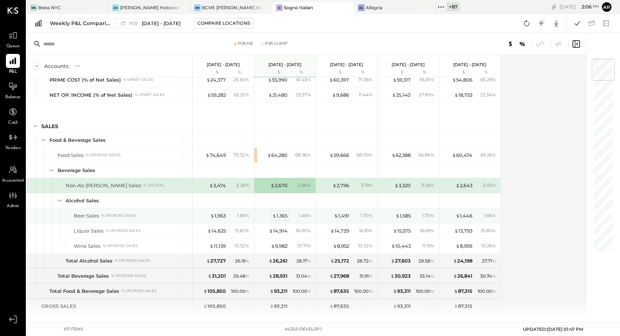
click at [282, 215] on div "$ 1,365" at bounding box center [280, 215] width 15 height 7
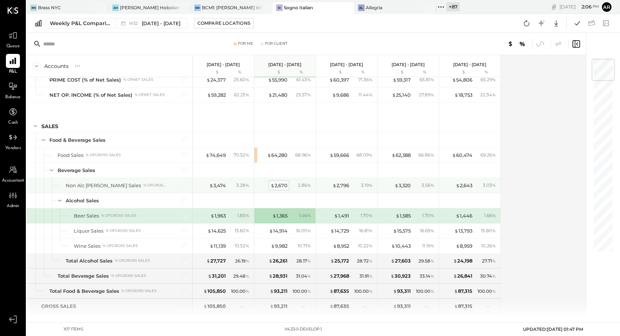
click at [278, 184] on div "$ 2,670" at bounding box center [279, 185] width 17 height 7
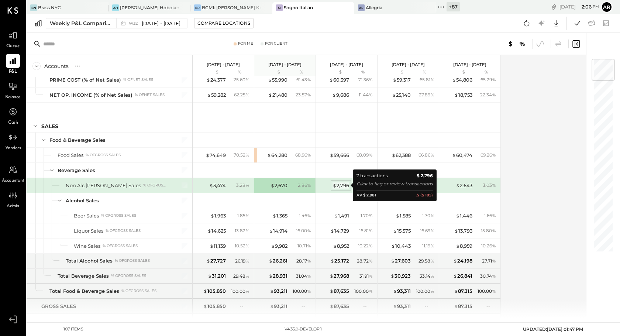
click at [347, 185] on div "$ 2,796" at bounding box center [341, 185] width 17 height 7
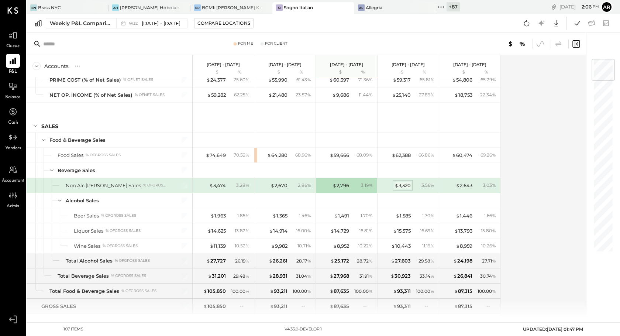
click at [402, 185] on div "$ 3,320" at bounding box center [403, 185] width 16 height 7
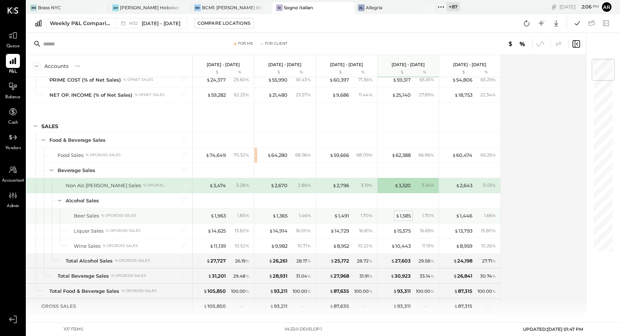
click at [398, 216] on span "$" at bounding box center [398, 216] width 4 height 6
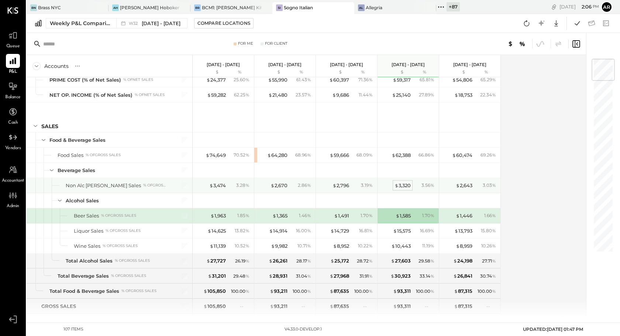
click at [398, 186] on div "$ 3,320" at bounding box center [403, 185] width 16 height 7
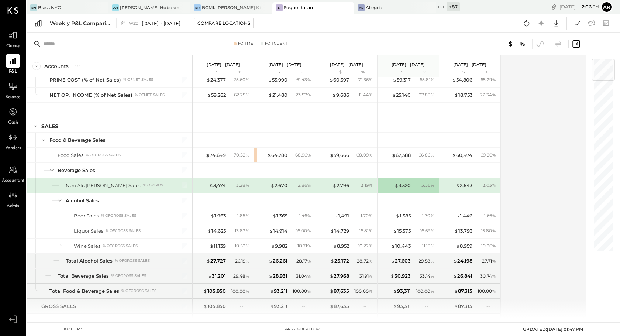
click at [579, 42] on icon at bounding box center [576, 44] width 9 height 9
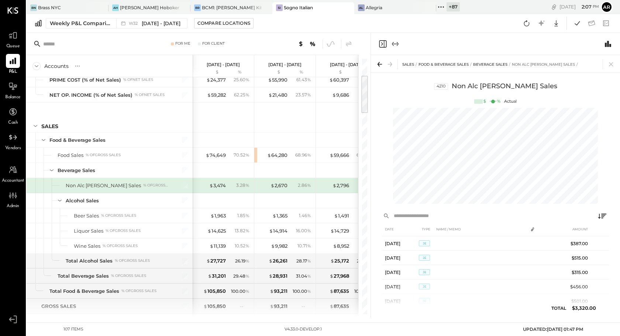
click at [383, 43] on icon "Close panel" at bounding box center [383, 44] width 9 height 9
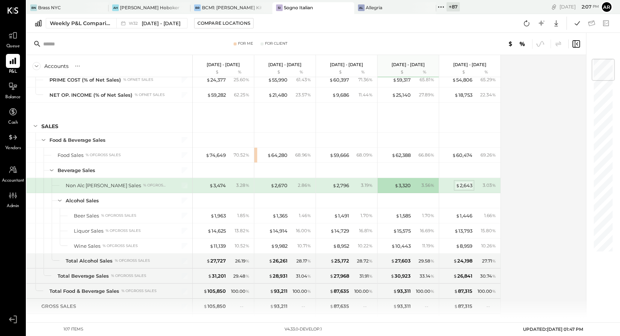
click at [461, 185] on div "$ 2,643" at bounding box center [464, 185] width 17 height 7
click at [575, 44] on icon at bounding box center [576, 43] width 7 height 7
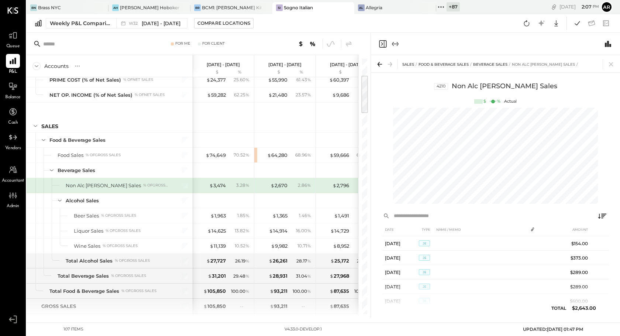
click at [381, 42] on icon "Close panel" at bounding box center [383, 44] width 9 height 9
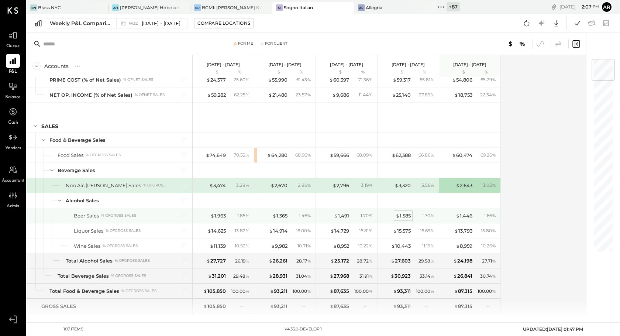
click at [402, 216] on div "$ 1,585" at bounding box center [403, 215] width 15 height 7
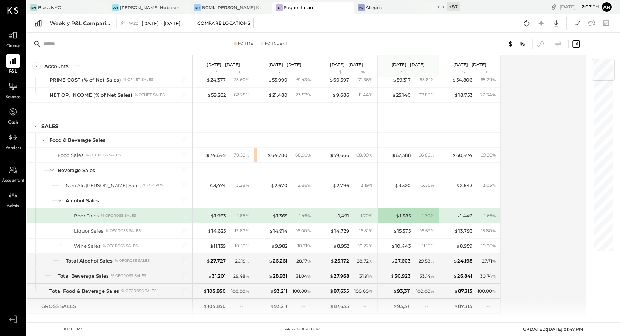
click at [576, 46] on icon at bounding box center [576, 44] width 9 height 9
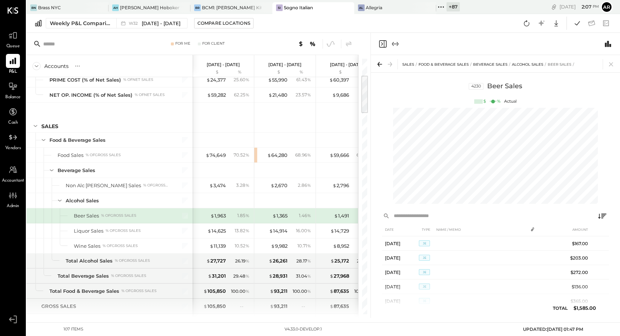
click at [383, 42] on icon "Close panel" at bounding box center [383, 44] width 9 height 9
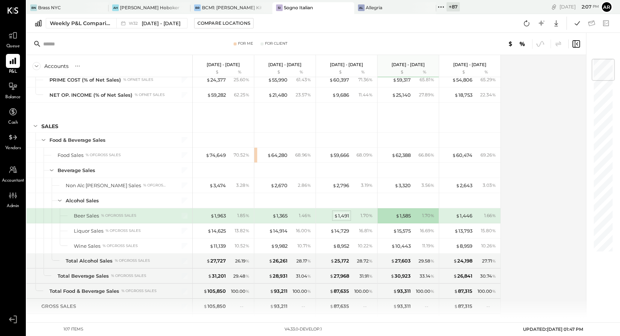
click at [344, 216] on div "$ 1,491" at bounding box center [341, 215] width 15 height 7
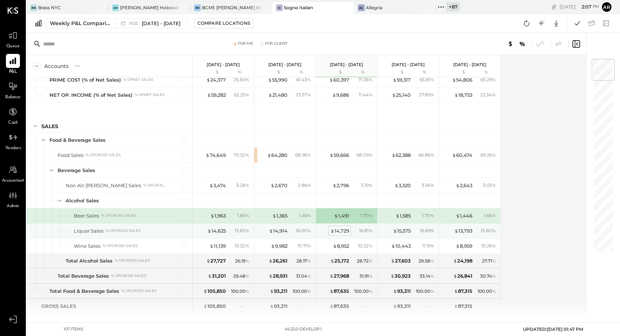
click at [338, 232] on div "$ 14,729" at bounding box center [340, 230] width 19 height 7
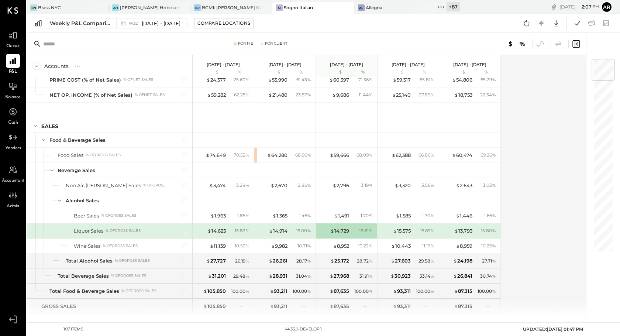
click at [283, 235] on div "$ 14,914 16.00 %" at bounding box center [285, 230] width 55 height 15
click at [328, 233] on div "$ 14,729" at bounding box center [335, 230] width 30 height 7
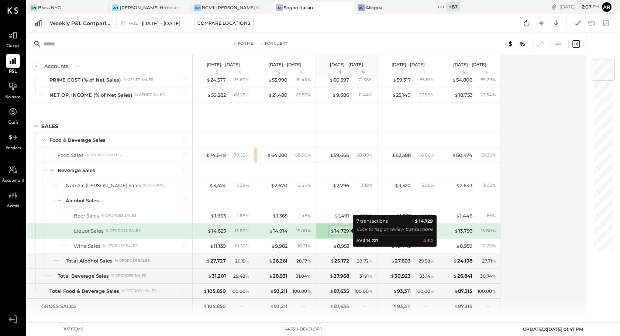
click at [342, 233] on div "$ 14,729" at bounding box center [340, 230] width 19 height 7
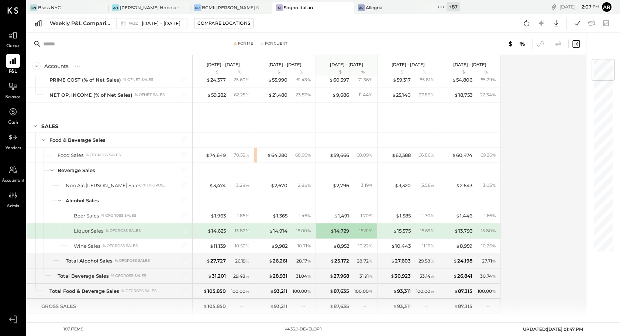
click at [579, 34] on div "For Me For Client" at bounding box center [307, 44] width 560 height 22
click at [579, 42] on icon at bounding box center [576, 44] width 9 height 9
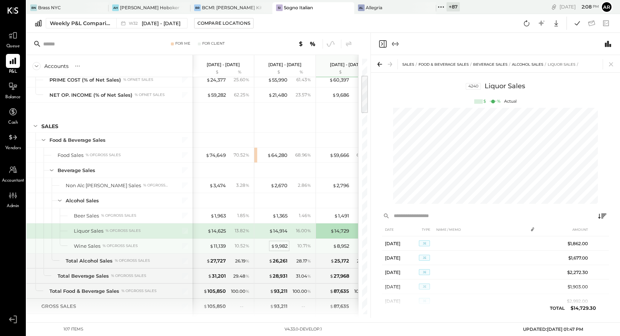
click at [286, 247] on div "$ 9,982" at bounding box center [279, 246] width 17 height 7
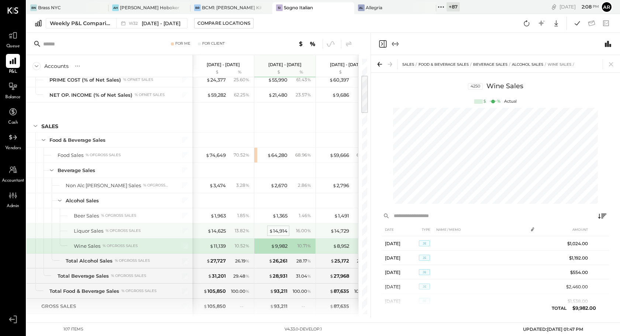
click at [279, 229] on div "$ 14,914" at bounding box center [278, 230] width 18 height 7
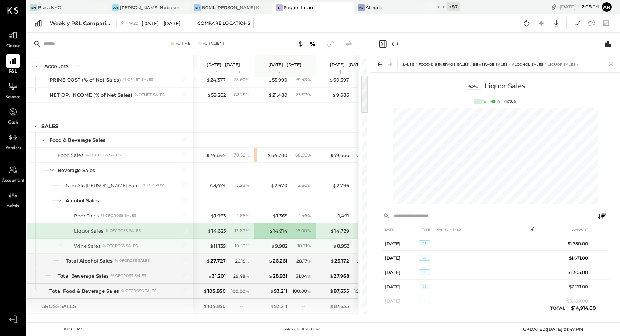
click at [280, 246] on div "$ 9,982" at bounding box center [279, 246] width 17 height 7
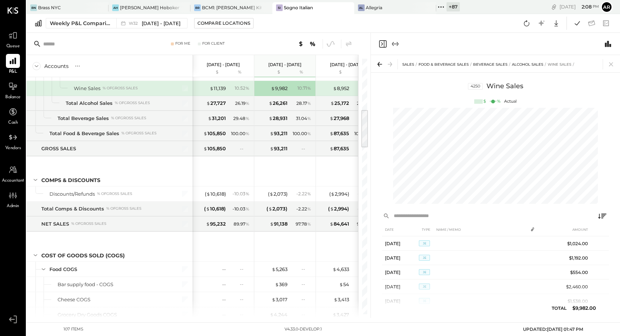
scroll to position [394, 0]
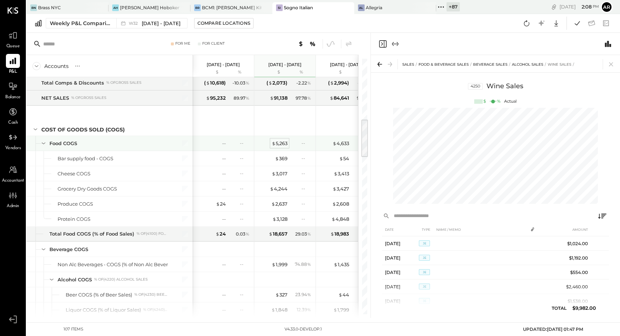
click at [280, 144] on div "$ 5,263" at bounding box center [280, 143] width 16 height 7
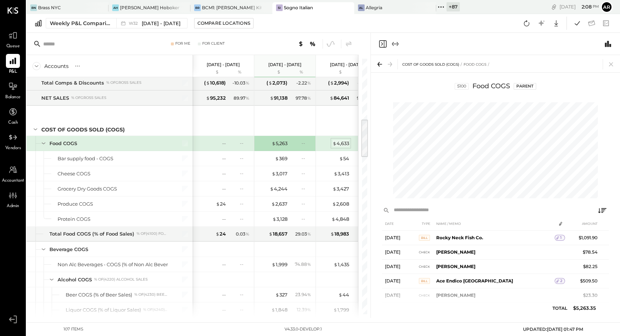
click at [335, 144] on span "$" at bounding box center [335, 143] width 4 height 6
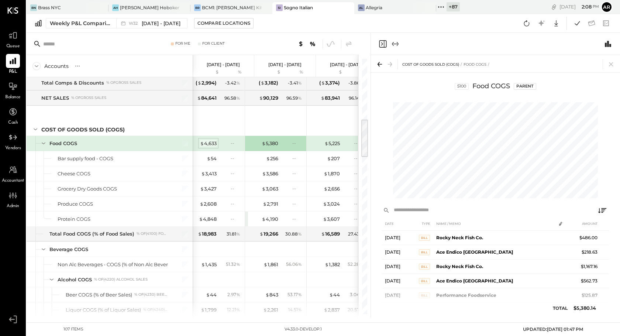
scroll to position [0, 133]
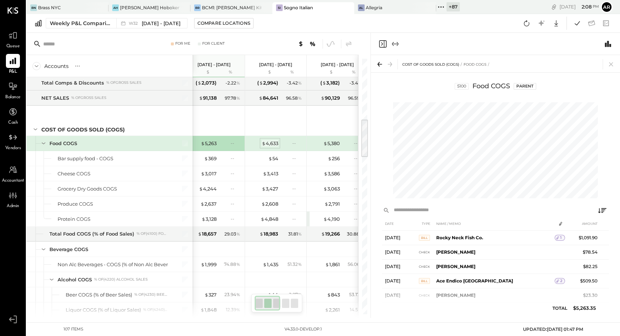
scroll to position [0, 9]
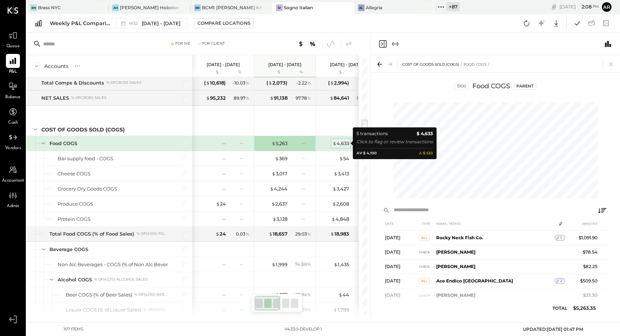
scroll to position [0, 9]
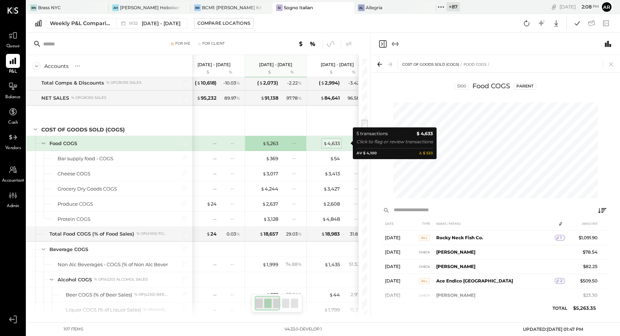
scroll to position [0, 71]
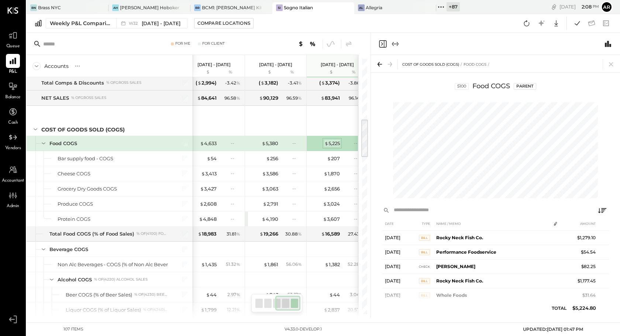
scroll to position [0, 143]
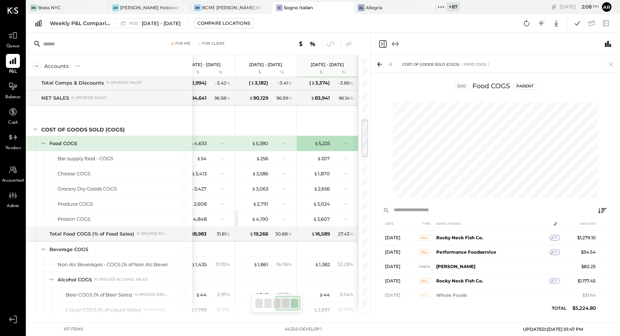
click at [422, 211] on input "text" at bounding box center [492, 210] width 202 height 10
type input "*"
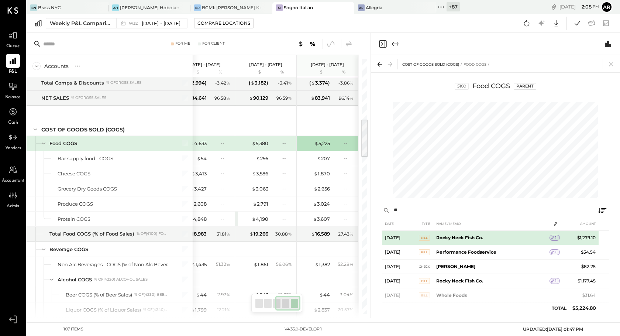
type input "*"
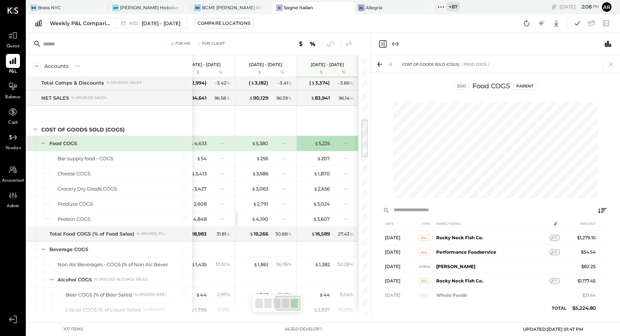
click at [598, 211] on button at bounding box center [602, 210] width 13 height 13
click at [448, 222] on th "NAME / MEMO" at bounding box center [492, 224] width 116 height 14
click at [554, 226] on icon at bounding box center [556, 224] width 6 height 6
click at [590, 229] on th "AMOUNT" at bounding box center [585, 224] width 28 height 14
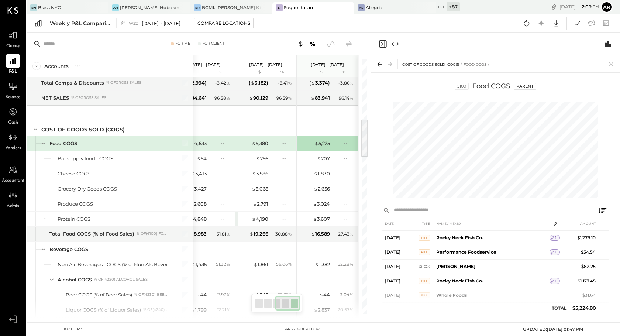
click at [423, 223] on th "TYPE" at bounding box center [426, 224] width 14 height 14
click at [459, 223] on th "NAME / MEMO" at bounding box center [492, 224] width 116 height 14
click at [398, 223] on th "DATE" at bounding box center [400, 224] width 37 height 14
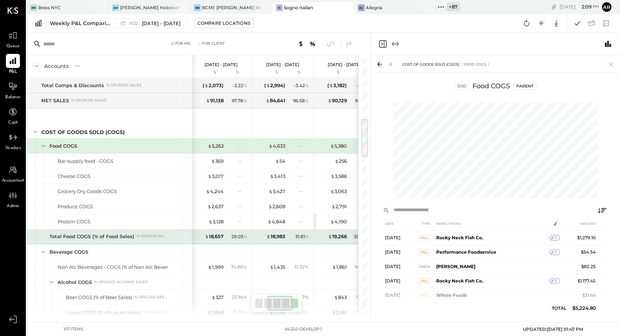
scroll to position [0, 91]
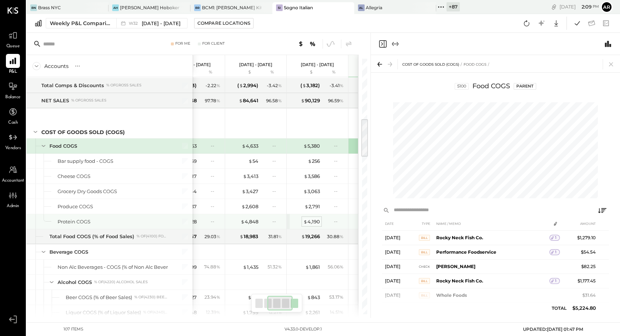
click at [311, 223] on div "$ 4,190" at bounding box center [312, 221] width 17 height 7
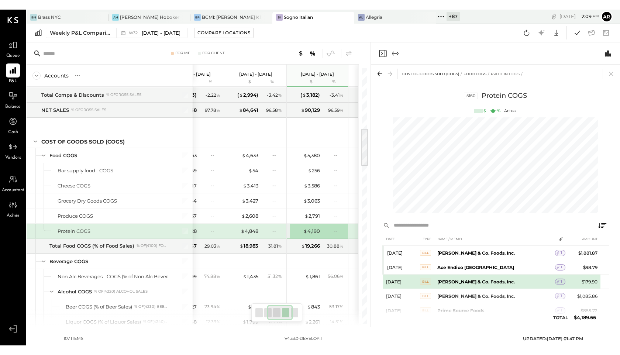
scroll to position [9, 0]
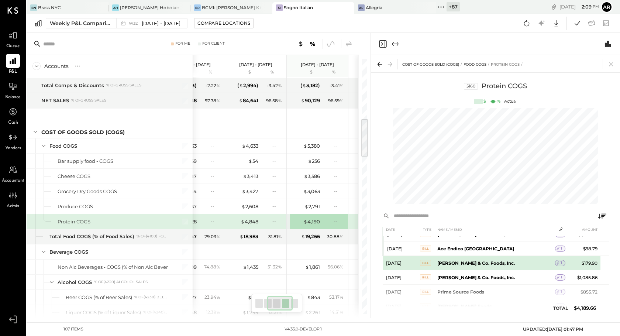
click at [483, 262] on b "William & Co. Foods, Inc." at bounding box center [477, 263] width 78 height 6
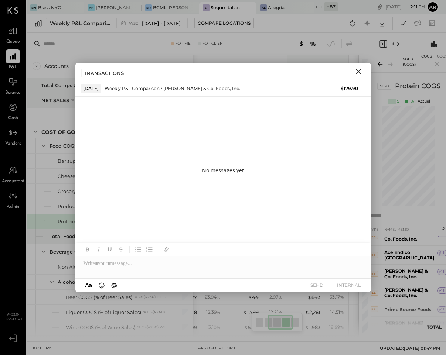
click at [126, 259] on div at bounding box center [222, 263] width 295 height 15
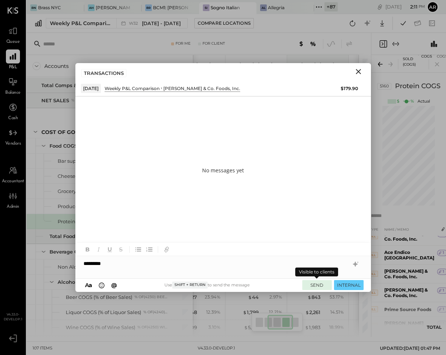
click at [312, 285] on button "SEND" at bounding box center [317, 285] width 30 height 10
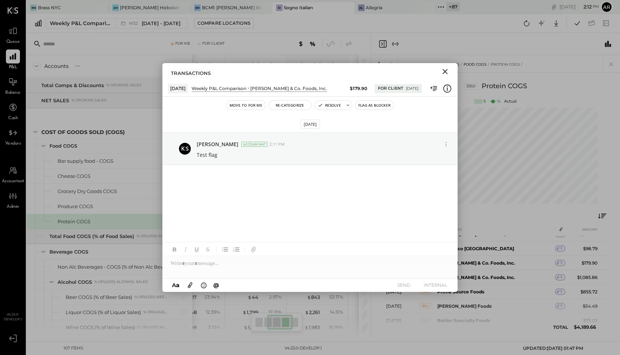
click at [445, 71] on icon "Close" at bounding box center [445, 71] width 5 height 5
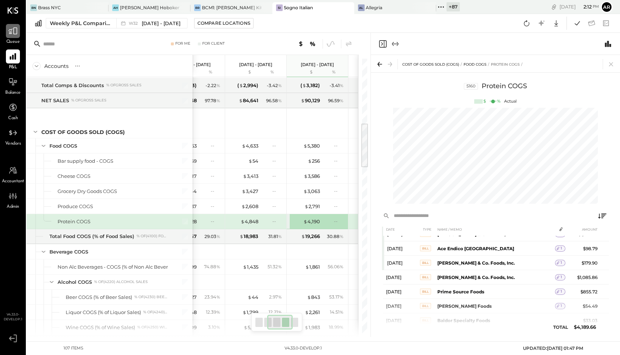
click at [17, 32] on icon at bounding box center [12, 31] width 9 height 7
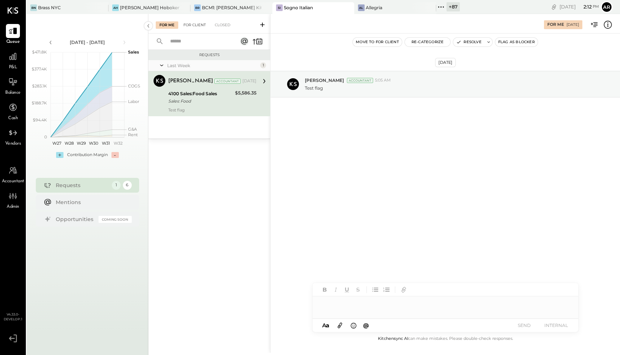
click at [191, 22] on div "For Client" at bounding box center [195, 24] width 30 height 7
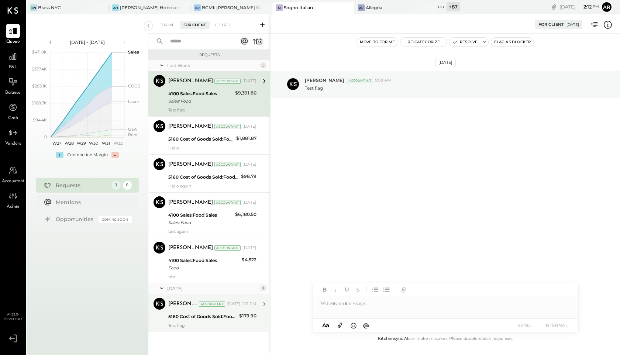
click at [184, 315] on div "5160 Cost of Goods Sold:Food COGS:Protein COGS" at bounding box center [202, 316] width 69 height 7
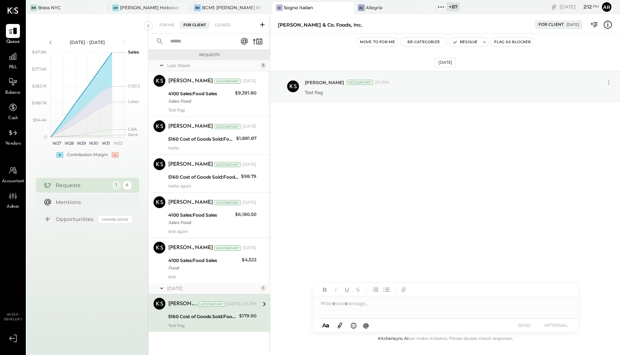
click at [201, 318] on div "5160 Cost of Goods Sold:Food COGS:Protein COGS" at bounding box center [202, 316] width 69 height 7
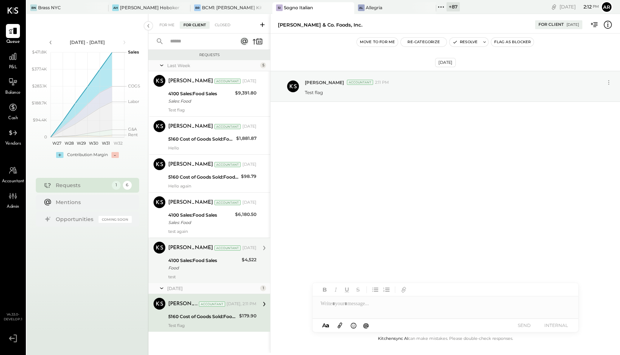
click at [194, 261] on div "4100 Sales:Food Sales" at bounding box center [203, 260] width 71 height 7
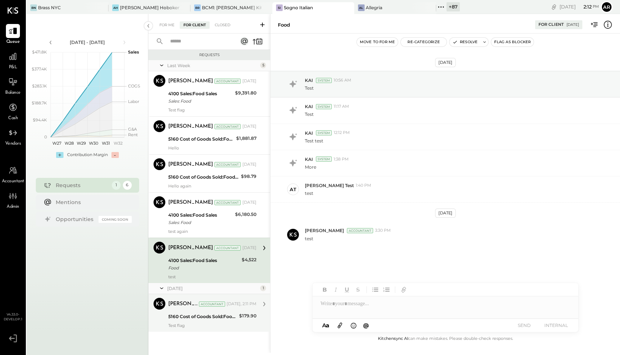
click at [208, 313] on div "5160 Cost of Goods Sold:Food COGS:Protein COGS" at bounding box center [202, 316] width 69 height 7
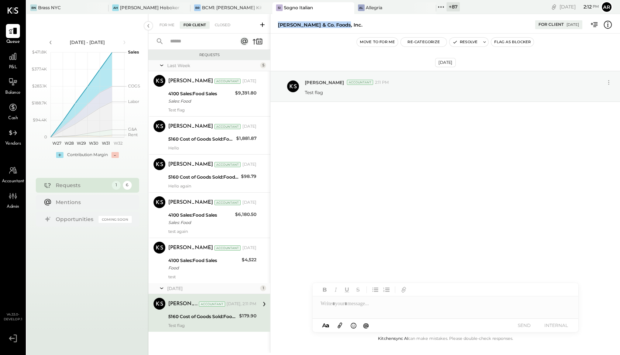
drag, startPoint x: 353, startPoint y: 21, endPoint x: 278, endPoint y: 22, distance: 74.2
click at [278, 22] on div "William & Co. Foods, Inc." at bounding box center [403, 24] width 250 height 7
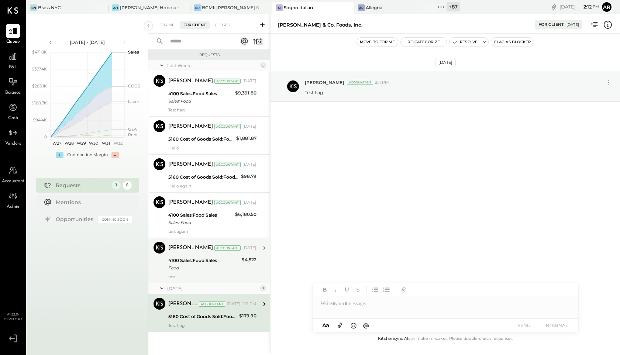
click at [208, 264] on div "4100 Sales:Food Sales" at bounding box center [203, 260] width 71 height 7
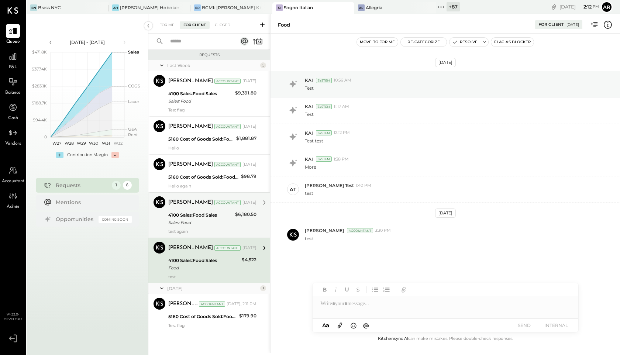
click at [198, 218] on div "4100 Sales:Food Sales" at bounding box center [200, 215] width 65 height 7
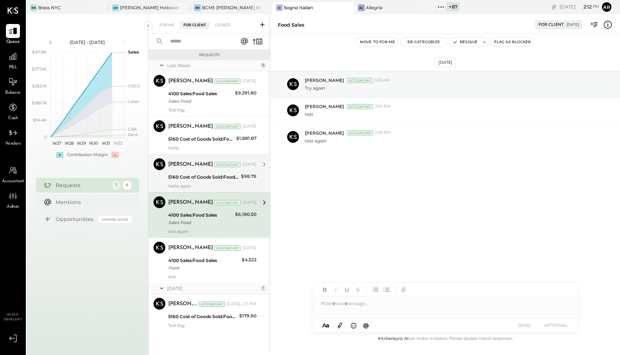
click at [194, 179] on div "5160 Cost of Goods Sold:Food COGS:Protein COGS" at bounding box center [203, 177] width 71 height 7
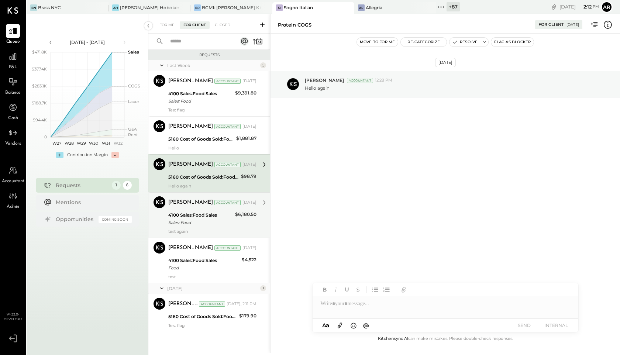
click at [194, 217] on div "4100 Sales:Food Sales" at bounding box center [200, 215] width 65 height 7
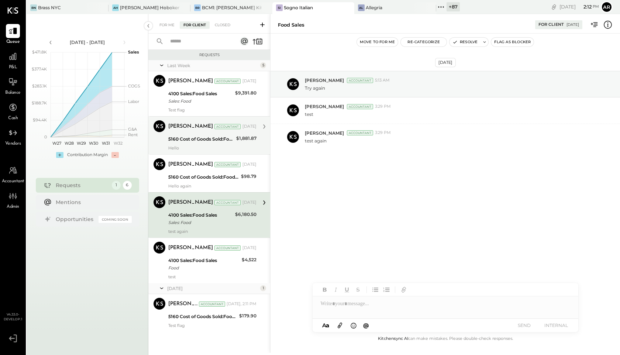
click at [192, 135] on div "5160 Cost of Goods Sold:Food COGS:Protein COGS" at bounding box center [201, 139] width 66 height 9
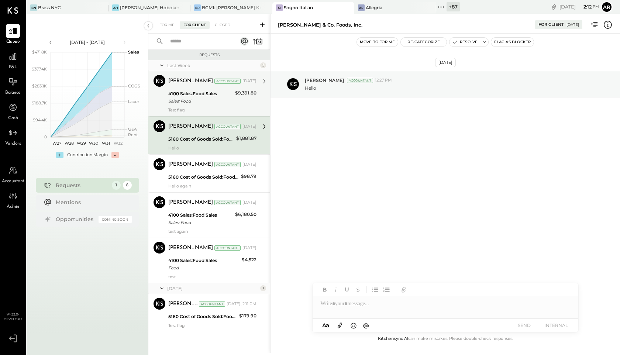
click at [189, 82] on div "[PERSON_NAME]" at bounding box center [190, 81] width 45 height 7
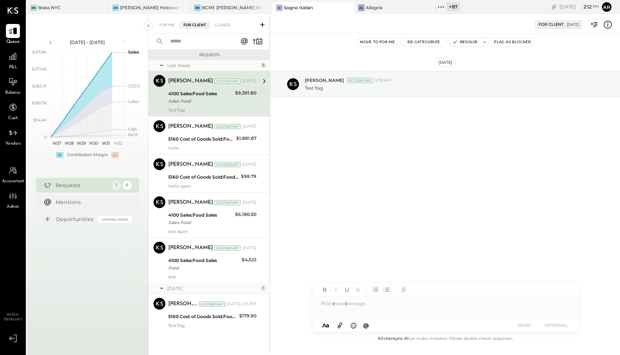
click at [196, 110] on div "Test flag" at bounding box center [212, 109] width 88 height 5
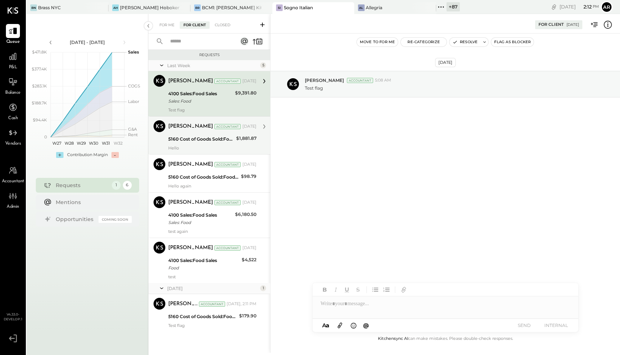
click at [195, 127] on div "[PERSON_NAME]" at bounding box center [190, 126] width 45 height 7
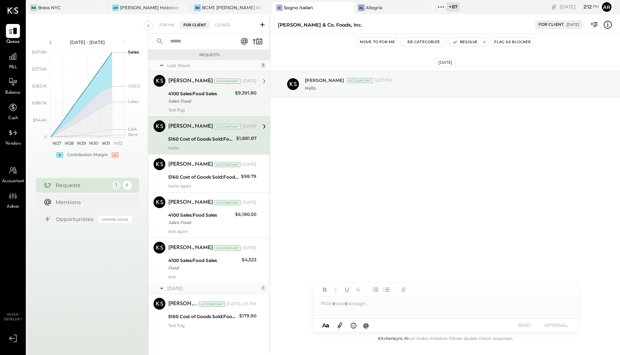
click at [190, 91] on div "4100 Sales:Food Sales" at bounding box center [200, 93] width 65 height 7
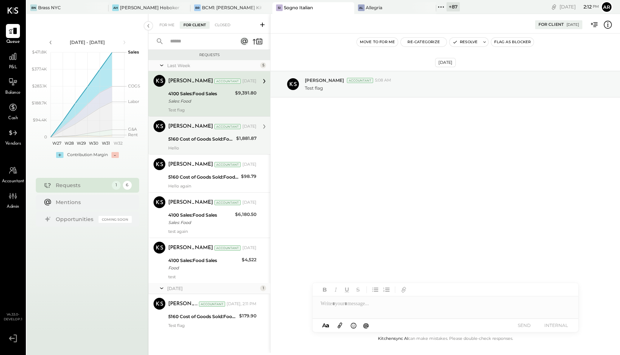
click at [181, 138] on div "5160 Cost of Goods Sold:Food COGS:Protein COGS" at bounding box center [201, 139] width 66 height 7
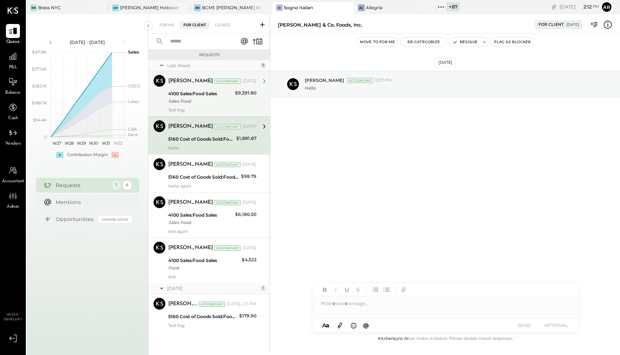
click at [186, 99] on div "Sales: Food" at bounding box center [200, 100] width 65 height 7
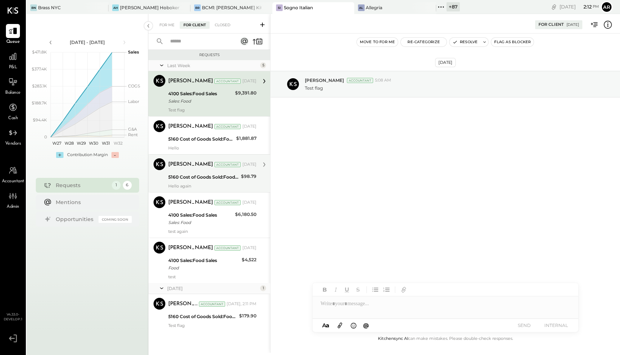
click at [190, 189] on div "Archie Grace Accountant Archie Grace Accountant Aug 08, 2025 5160 Cost of Goods…" at bounding box center [209, 173] width 122 height 38
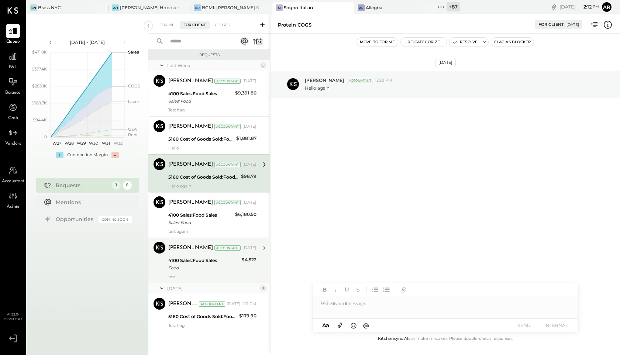
click at [187, 239] on div "Archie Grace Accountant Archie Grace Accountant Aug 08, 2025 4100 Sales:Food Sa…" at bounding box center [209, 260] width 122 height 45
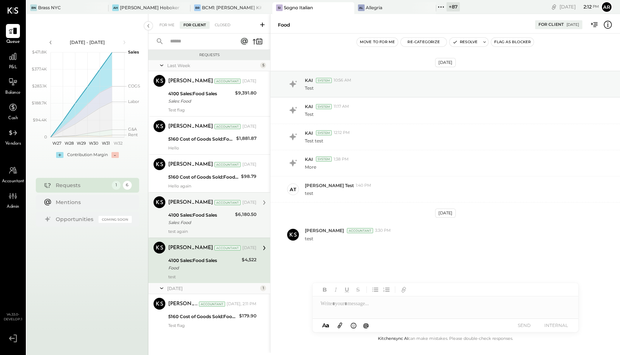
click at [195, 215] on div "4100 Sales:Food Sales" at bounding box center [200, 215] width 65 height 7
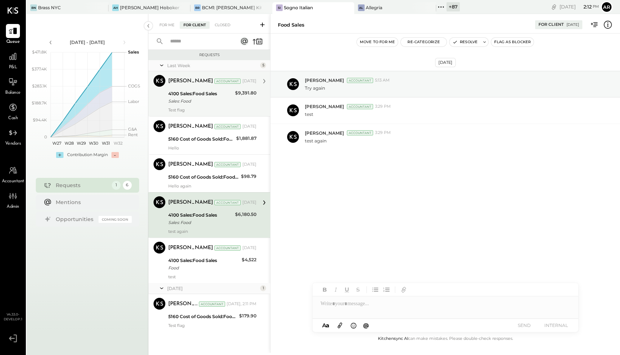
click at [188, 82] on div "[PERSON_NAME]" at bounding box center [190, 81] width 45 height 7
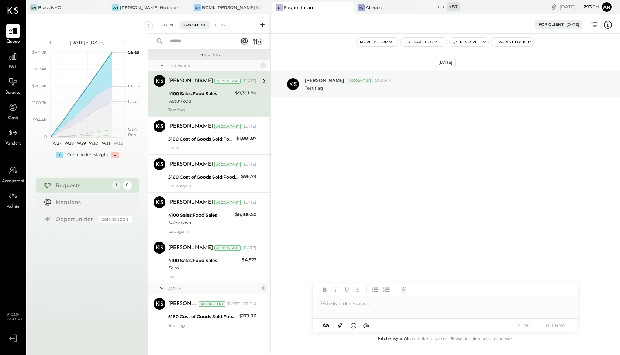
click at [165, 22] on div "For Me" at bounding box center [167, 24] width 23 height 7
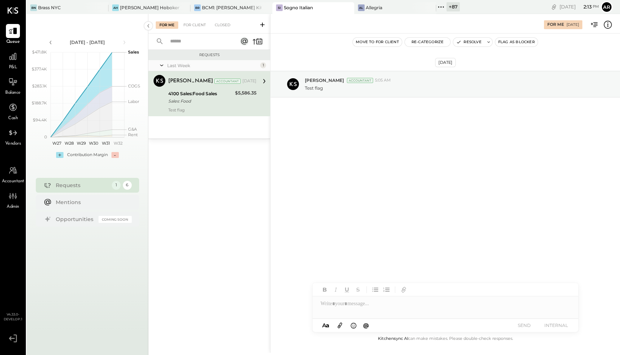
click at [195, 86] on div "Archie Grace Accountant Aug 08, 2025" at bounding box center [212, 81] width 88 height 13
click at [195, 25] on div "For Client" at bounding box center [195, 24] width 30 height 7
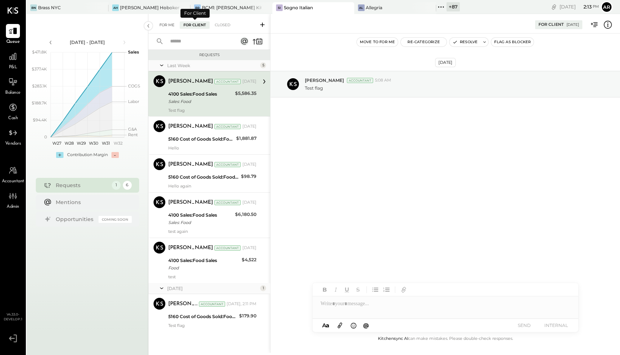
click at [164, 25] on div "For Me" at bounding box center [167, 24] width 23 height 7
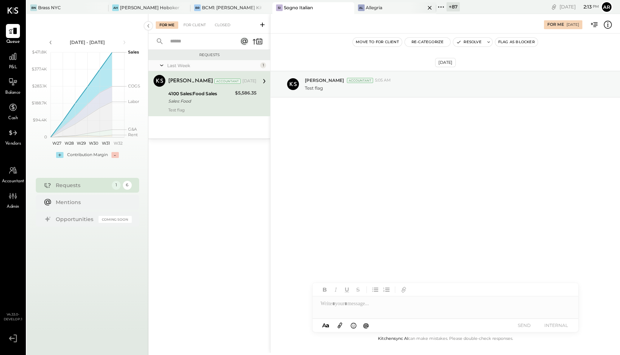
click at [374, 8] on div "Al Allegria" at bounding box center [390, 7] width 71 height 7
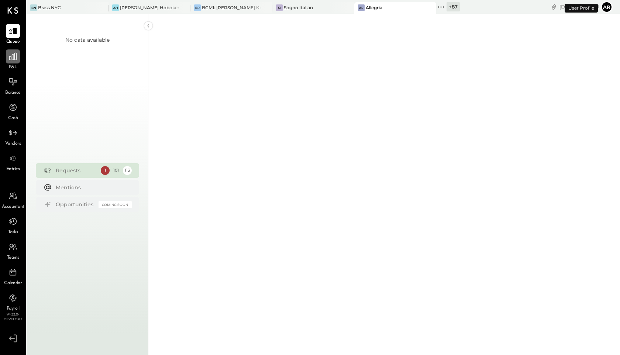
click at [18, 63] on div at bounding box center [13, 56] width 14 height 14
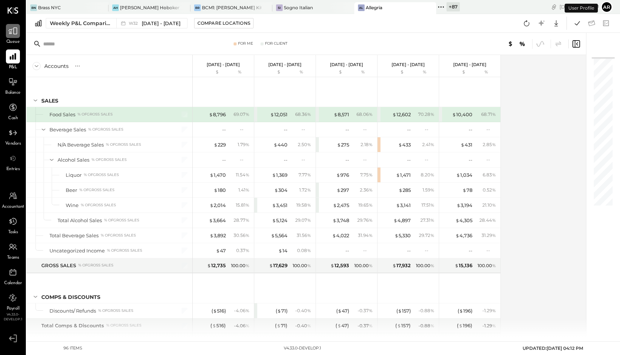
click at [10, 33] on icon at bounding box center [12, 31] width 9 height 7
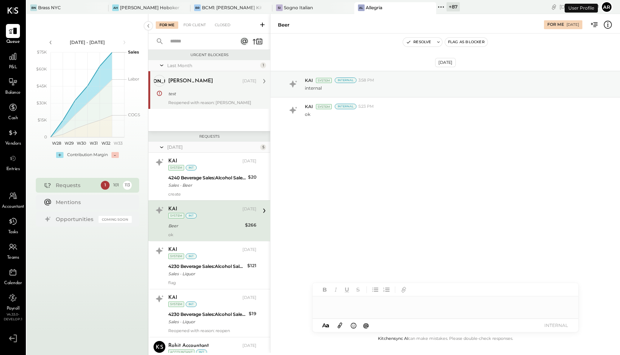
scroll to position [19, 0]
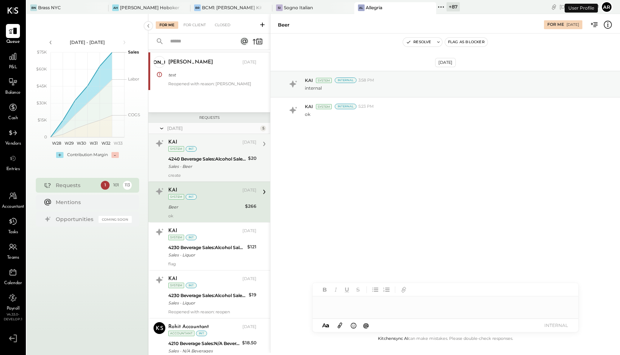
click at [185, 138] on div "KAI Jun 12, 2025 System int" at bounding box center [212, 145] width 88 height 15
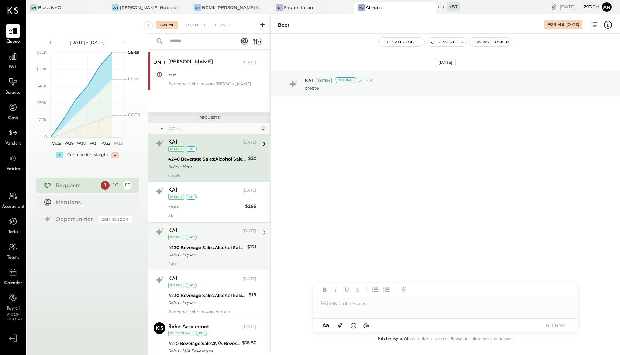
click at [189, 268] on div "KAI Jun 17, 2025 System int 4230 Beverage Sales:Alcohol Sales:Liquor Sales - Li…" at bounding box center [209, 246] width 122 height 48
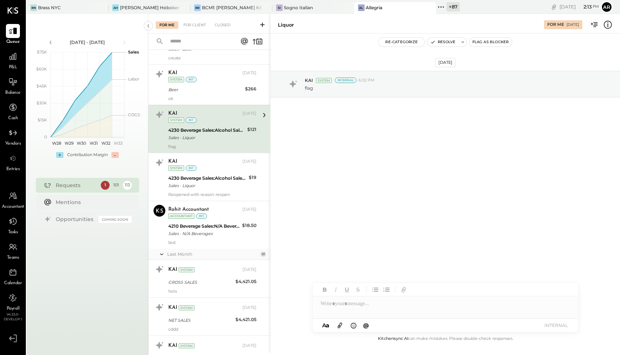
scroll to position [194, 0]
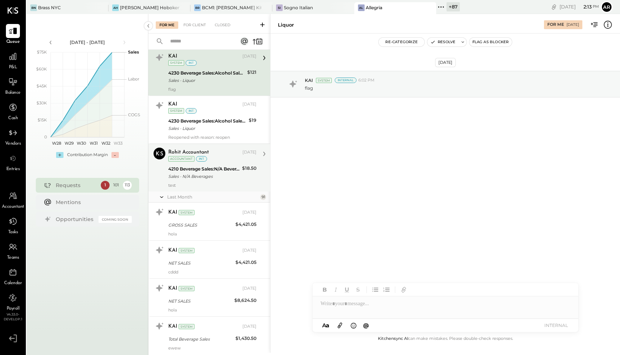
click at [199, 160] on div "int" at bounding box center [201, 159] width 11 height 6
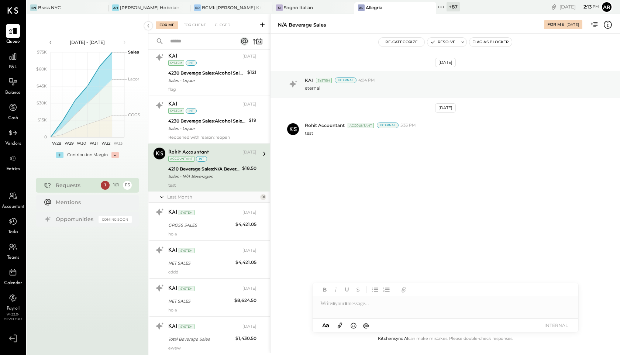
click at [225, 15] on div "For Me For Client Closed" at bounding box center [209, 24] width 122 height 20
click at [225, 25] on div "Closed" at bounding box center [222, 24] width 23 height 7
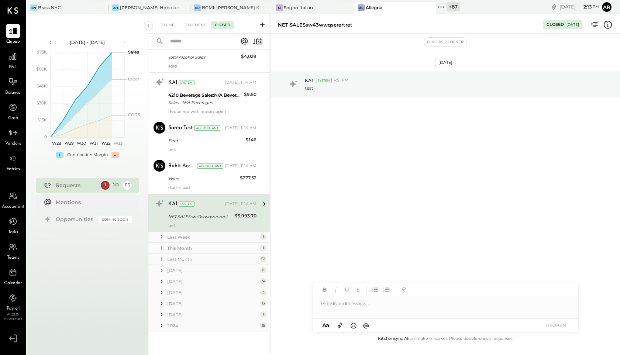
scroll to position [206, 0]
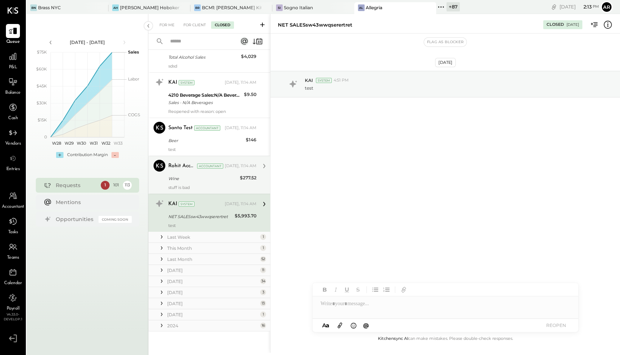
click at [220, 178] on div "Wine" at bounding box center [202, 178] width 69 height 7
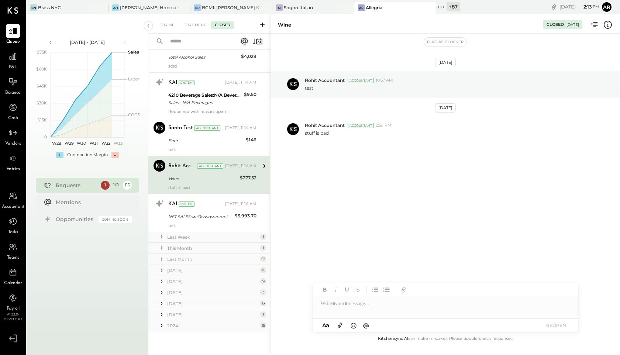
click at [162, 281] on icon at bounding box center [161, 281] width 7 height 7
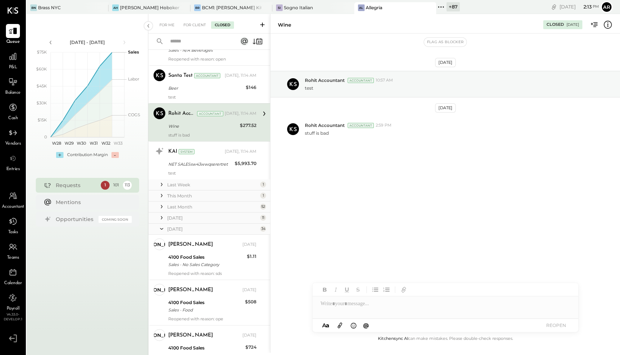
scroll to position [320, 0]
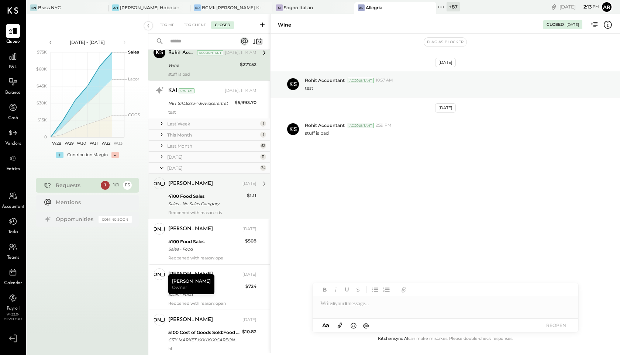
click at [185, 190] on div "Juan Allegria May 30, 2025 4100 Food Sales Sales - No Sales Category $1.11 Reop…" at bounding box center [212, 197] width 88 height 38
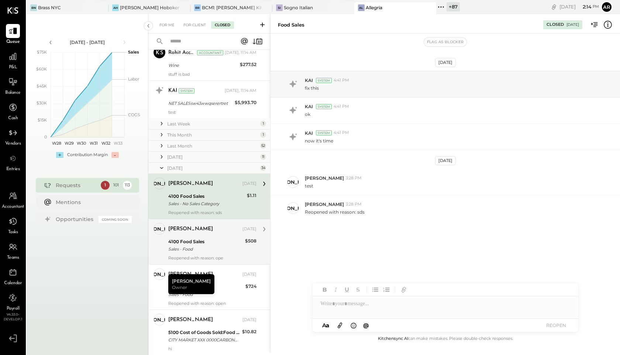
click at [187, 242] on div "4100 Food Sales" at bounding box center [205, 241] width 75 height 7
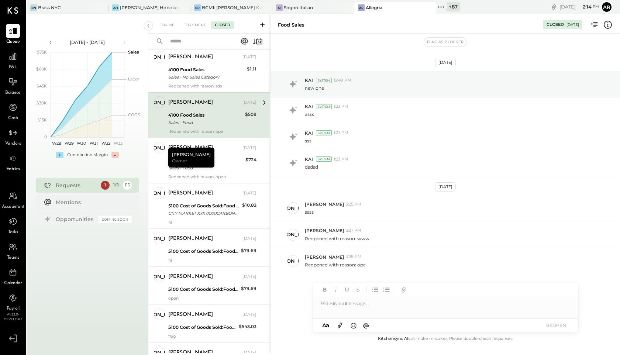
scroll to position [468, 0]
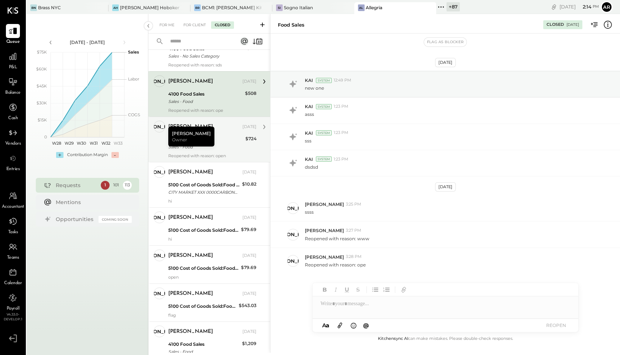
click at [219, 133] on div "Juan Allegria May 30, 2025" at bounding box center [212, 127] width 88 height 13
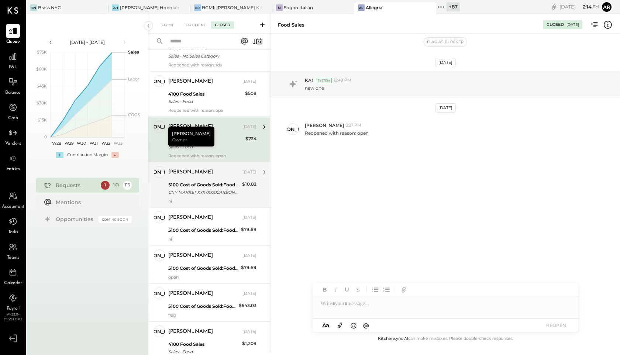
click at [220, 187] on div "5100 Cost of Goods Sold:Food Cost" at bounding box center [204, 184] width 72 height 7
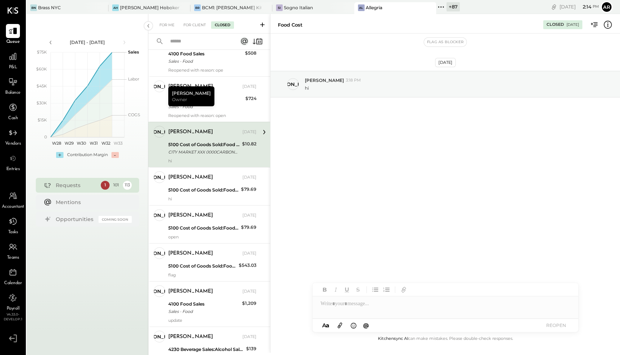
scroll to position [523, 0]
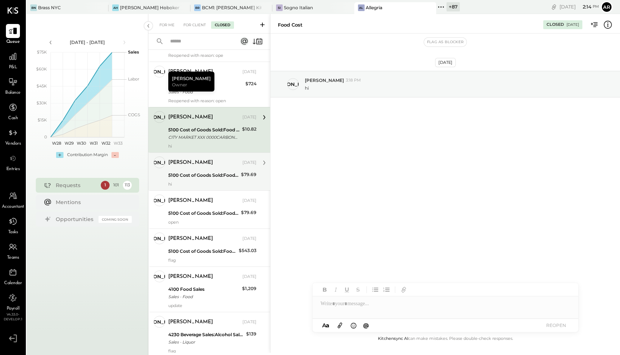
click at [218, 170] on div "Juan Allegria May 30, 2025 5100 Cost of Goods Sold:Food Cost $79.69 hi" at bounding box center [212, 172] width 88 height 30
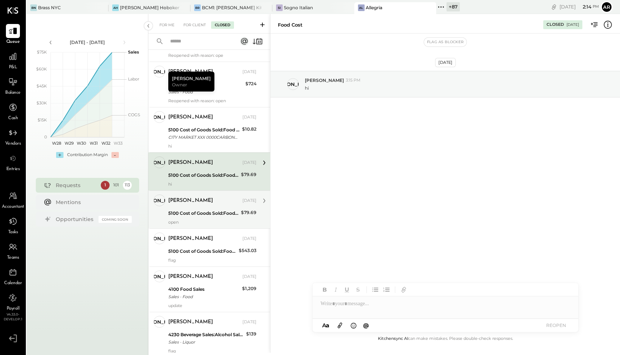
click at [215, 205] on div "Juan Allegria May 30, 2025" at bounding box center [212, 201] width 88 height 10
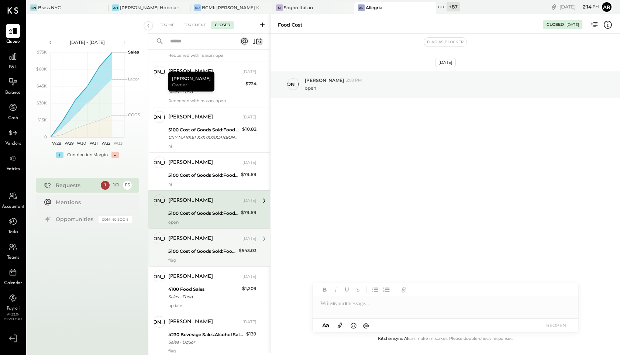
click at [213, 242] on div "Juan Allegria" at bounding box center [204, 238] width 73 height 7
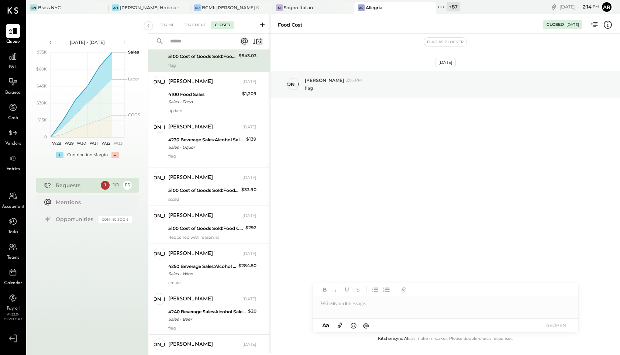
scroll to position [751, 0]
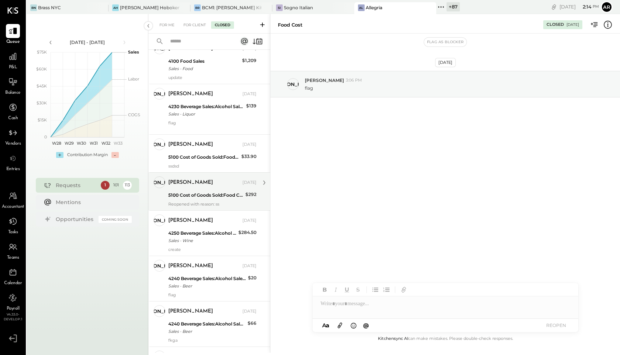
click at [213, 187] on div "Juan Allegria May 30, 2025" at bounding box center [212, 183] width 88 height 10
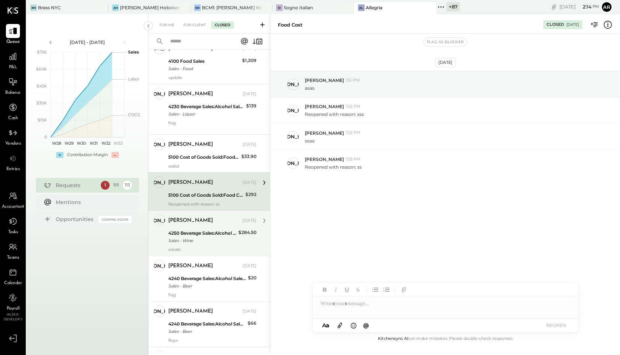
click at [210, 231] on div "4250 Beverage Sales:Alcohol Sales:Wine" at bounding box center [202, 233] width 68 height 7
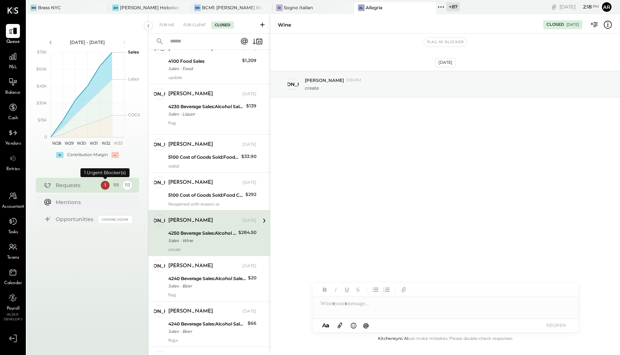
click at [115, 187] on div "101" at bounding box center [116, 185] width 9 height 9
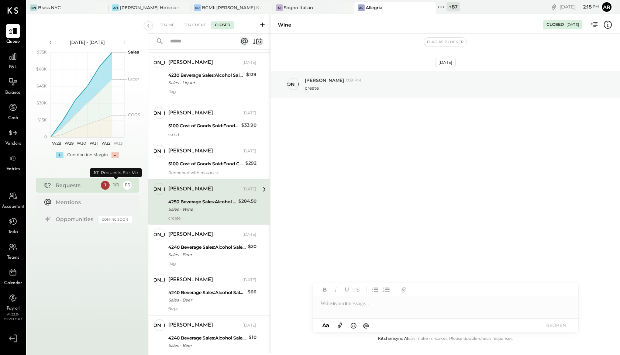
click at [127, 187] on div "113" at bounding box center [127, 185] width 9 height 9
click at [111, 187] on div "1 101 113" at bounding box center [116, 185] width 31 height 9
click at [101, 186] on div "1" at bounding box center [105, 185] width 9 height 9
click at [116, 186] on div "101" at bounding box center [116, 185] width 9 height 9
click at [126, 186] on div "113" at bounding box center [127, 185] width 9 height 9
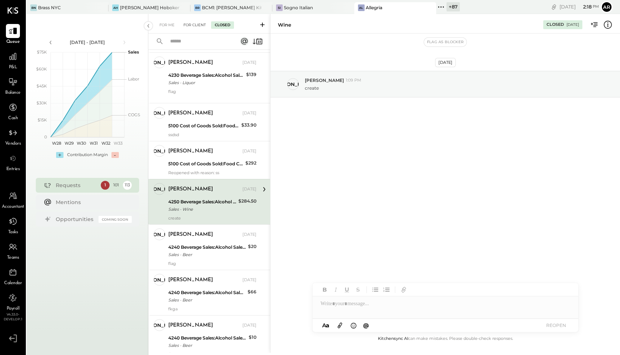
click at [199, 25] on div "For Client" at bounding box center [195, 24] width 30 height 7
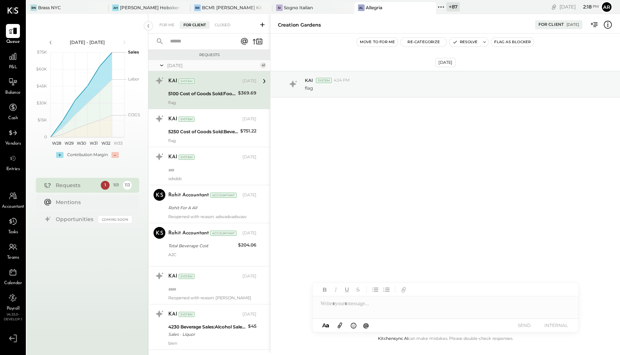
click at [168, 25] on div "For Me" at bounding box center [167, 24] width 23 height 7
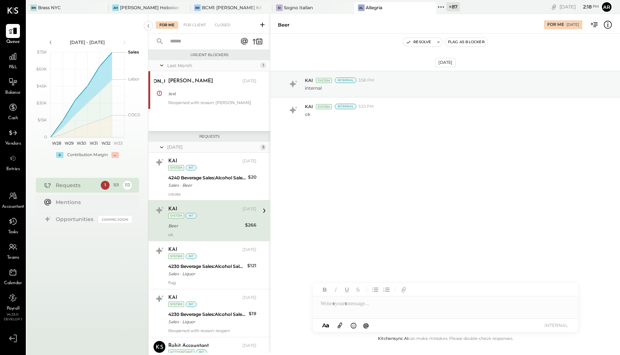
scroll to position [19, 0]
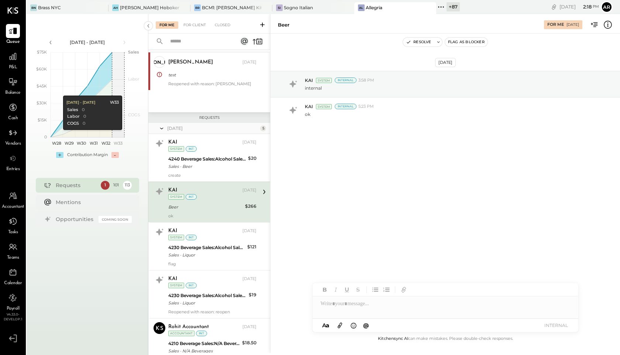
click at [115, 188] on div "101" at bounding box center [116, 185] width 9 height 9
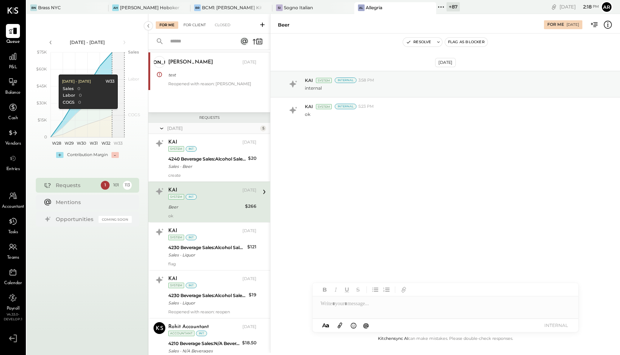
click at [196, 24] on div "For Client" at bounding box center [195, 24] width 30 height 7
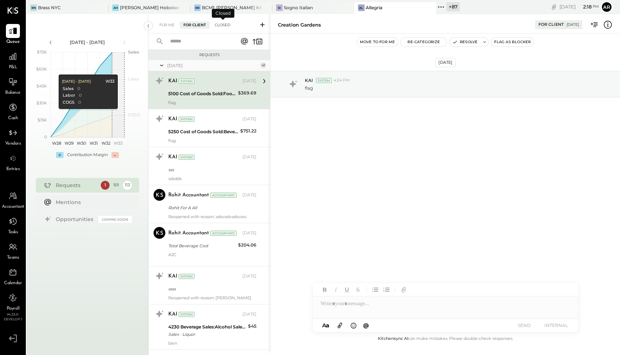
click at [226, 25] on div "Closed" at bounding box center [222, 24] width 23 height 7
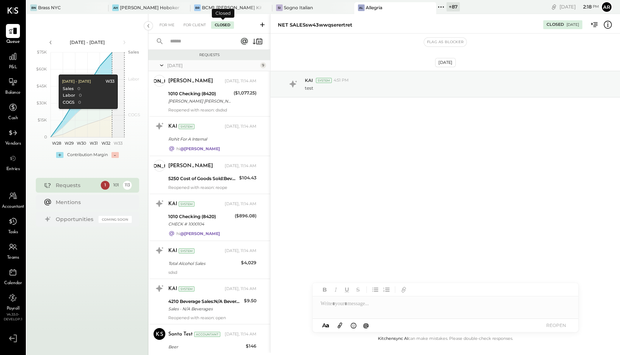
scroll to position [218, 0]
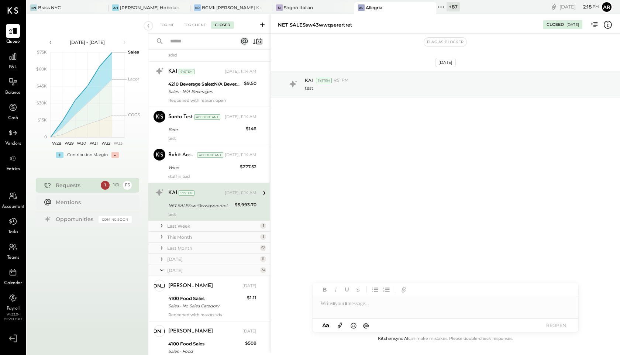
click at [164, 18] on div "For Me For Client Closed" at bounding box center [209, 24] width 122 height 20
click at [165, 25] on div "For Me" at bounding box center [167, 24] width 23 height 7
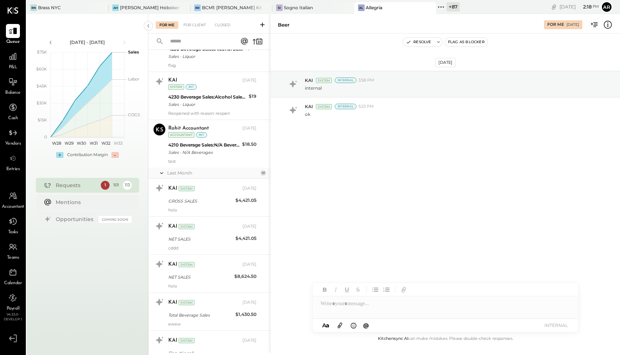
scroll to position [19, 0]
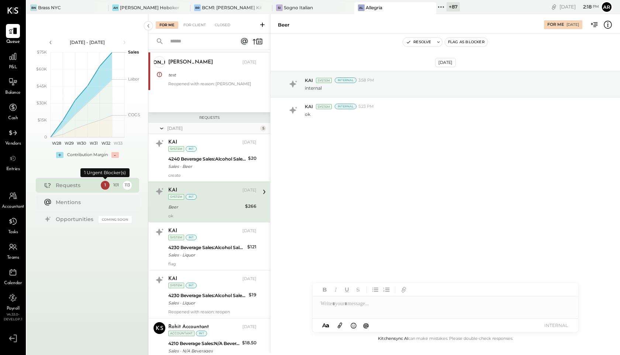
click at [107, 182] on div "1" at bounding box center [105, 185] width 9 height 9
click at [112, 184] on div "101" at bounding box center [116, 185] width 9 height 9
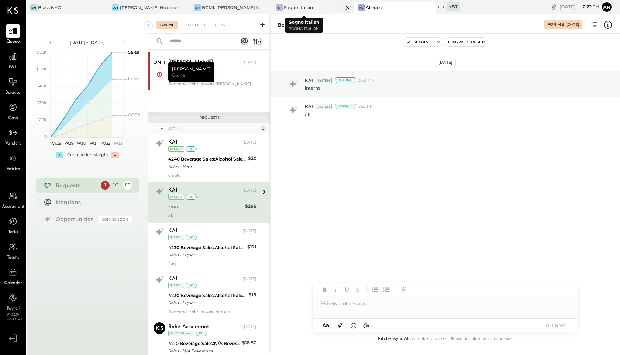
click at [309, 7] on div "SI Sogno Italian" at bounding box center [308, 7] width 71 height 7
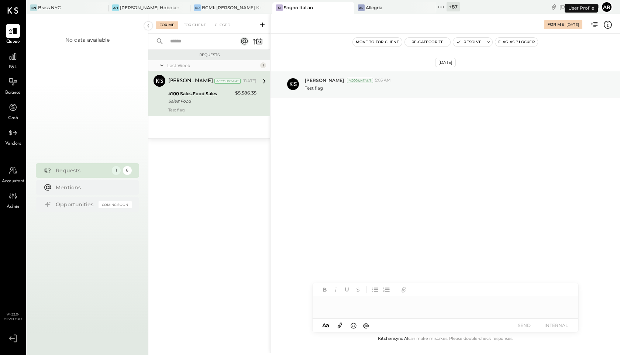
click at [189, 30] on div "For Me For Client Closed" at bounding box center [209, 24] width 122 height 20
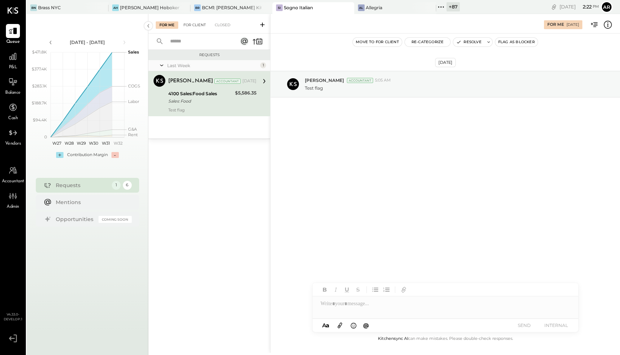
click at [194, 28] on div "For Client" at bounding box center [195, 24] width 30 height 7
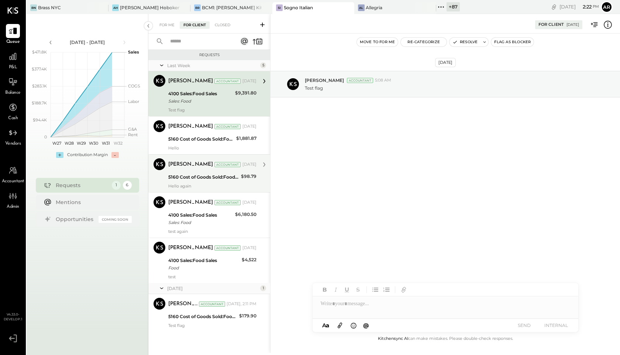
click at [206, 174] on div "5160 Cost of Goods Sold:Food COGS:Protein COGS" at bounding box center [203, 177] width 71 height 7
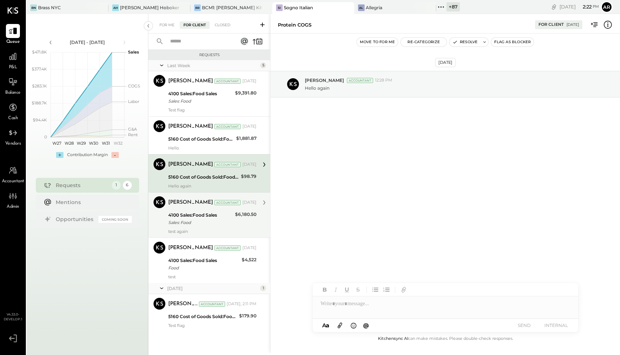
click at [210, 210] on div "Archie Grace Accountant Aug 08, 2025 4100 Sales:Food Sales Sales: Food $6,180.5…" at bounding box center [212, 215] width 88 height 38
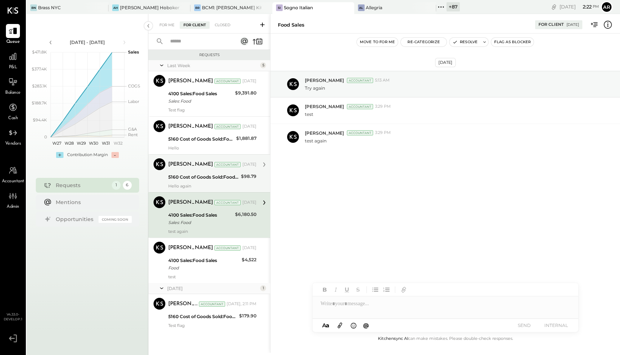
click at [201, 175] on div "5160 Cost of Goods Sold:Food COGS:Protein COGS" at bounding box center [203, 177] width 71 height 7
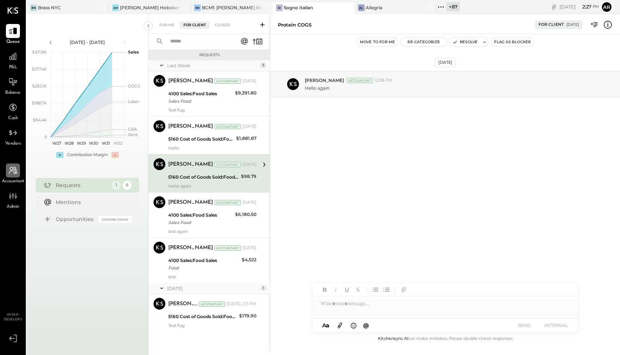
click at [12, 174] on icon at bounding box center [13, 171] width 10 height 10
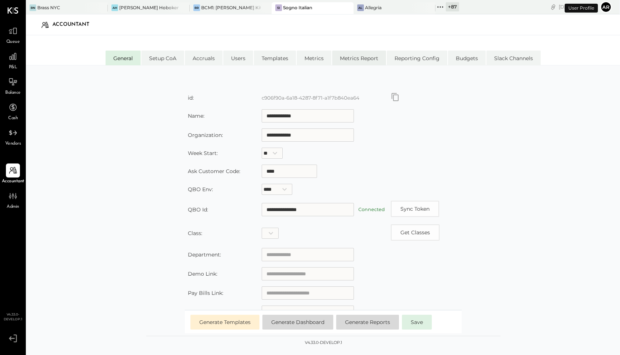
click at [355, 58] on li "Metrics Report" at bounding box center [359, 58] width 54 height 15
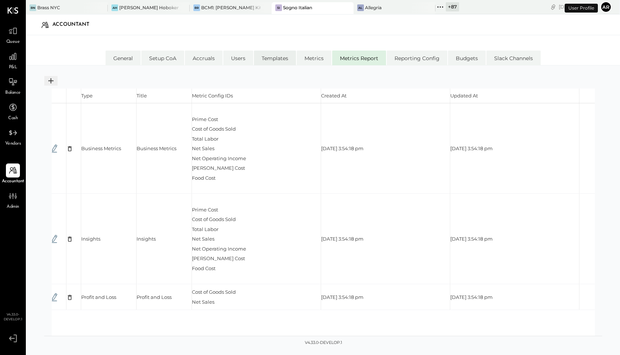
click at [267, 60] on li "Templates" at bounding box center [275, 58] width 42 height 15
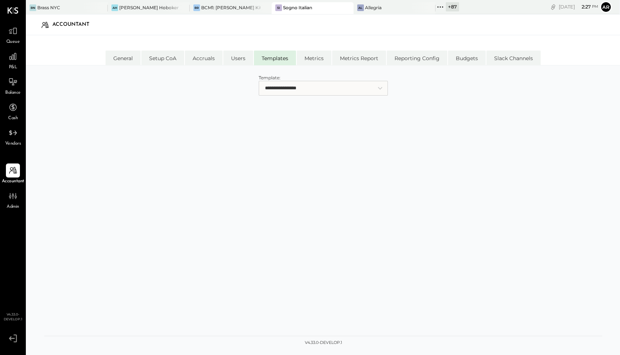
click at [282, 82] on select "**********" at bounding box center [323, 88] width 129 height 15
select select "**********"
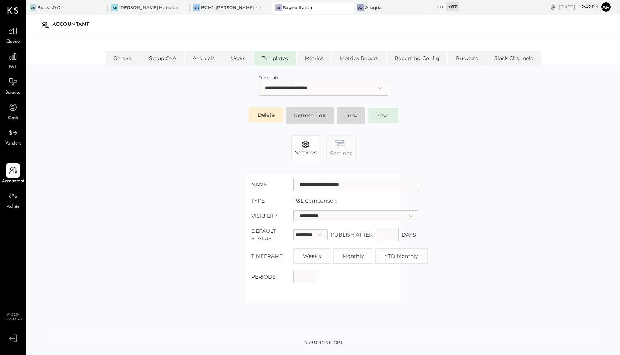
click at [151, 226] on div "**********" at bounding box center [323, 297] width 496 height 249
click at [11, 32] on icon at bounding box center [13, 31] width 10 height 10
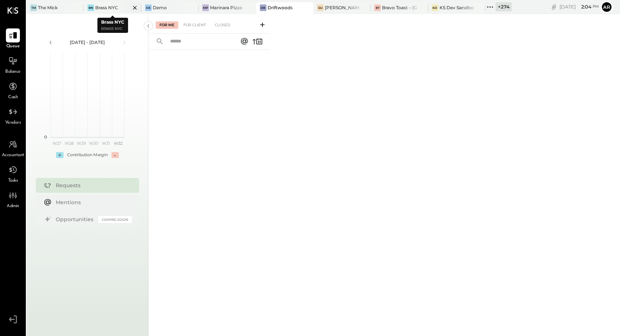
click at [111, 6] on div "Brass NYC" at bounding box center [106, 7] width 23 height 6
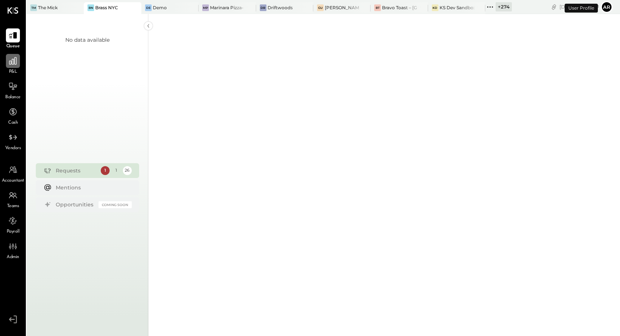
click at [16, 65] on icon at bounding box center [13, 61] width 10 height 10
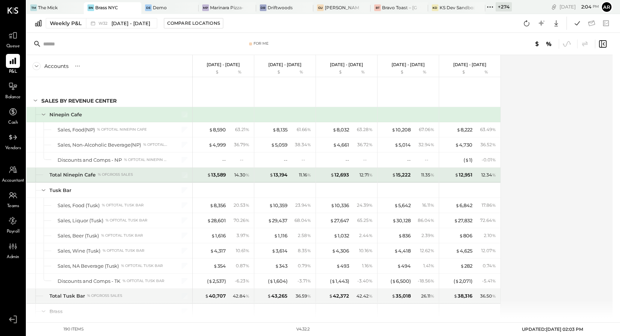
click at [219, 179] on div "$ 13,589 14.30 %" at bounding box center [223, 175] width 55 height 15
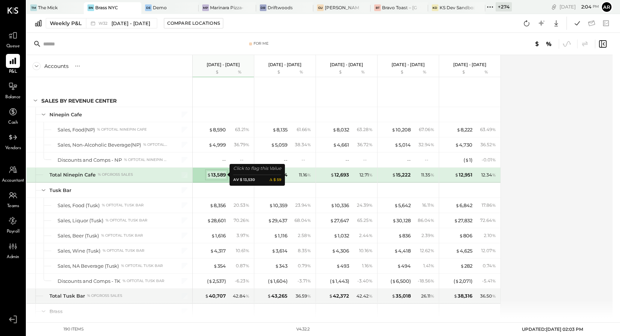
click at [219, 177] on div "$ 13,589" at bounding box center [216, 174] width 19 height 7
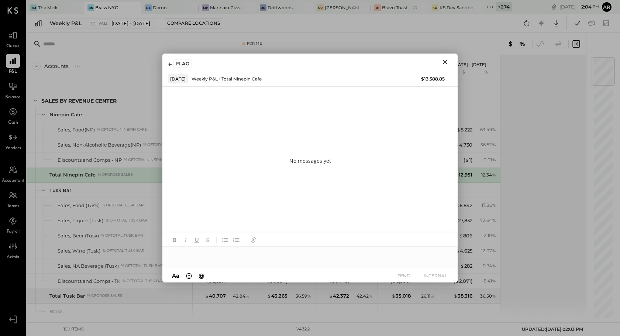
click at [449, 62] on icon "Close" at bounding box center [445, 62] width 9 height 9
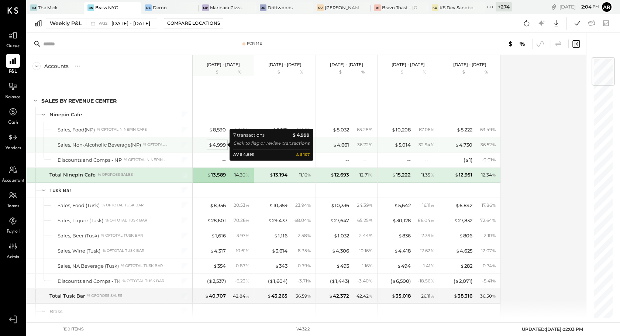
click at [219, 143] on div "$ 4,999" at bounding box center [217, 144] width 17 height 7
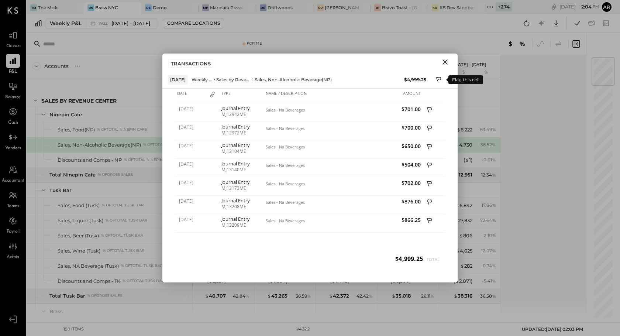
click at [442, 78] on icon at bounding box center [439, 80] width 7 height 9
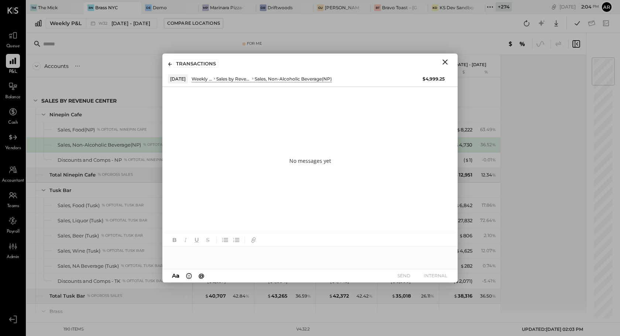
click at [170, 65] on icon at bounding box center [169, 64] width 3 height 4
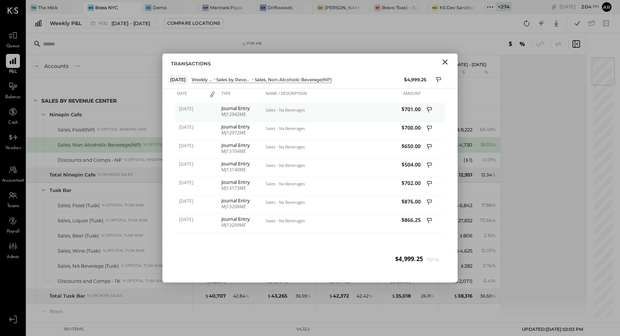
click at [429, 107] on icon at bounding box center [430, 110] width 7 height 9
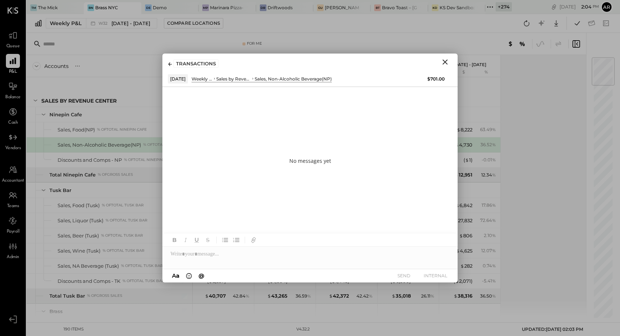
click at [167, 61] on div "TRANSACTIONS" at bounding box center [309, 62] width 295 height 17
click at [170, 64] on icon at bounding box center [170, 64] width 4 height 4
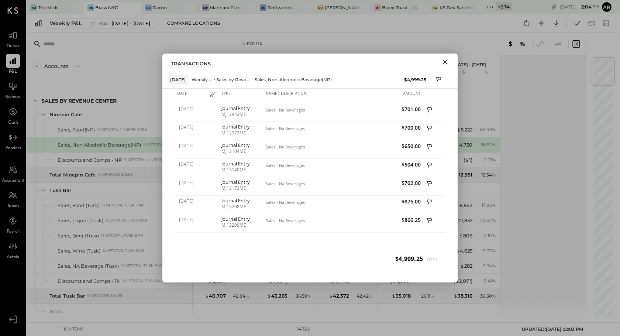
click at [446, 63] on icon "Close" at bounding box center [445, 62] width 9 height 9
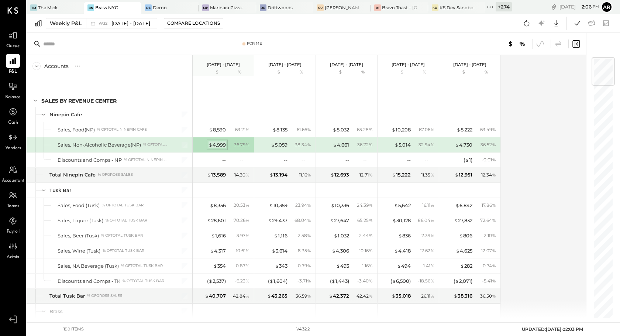
click at [218, 145] on div "$ 4,999" at bounding box center [217, 144] width 17 height 7
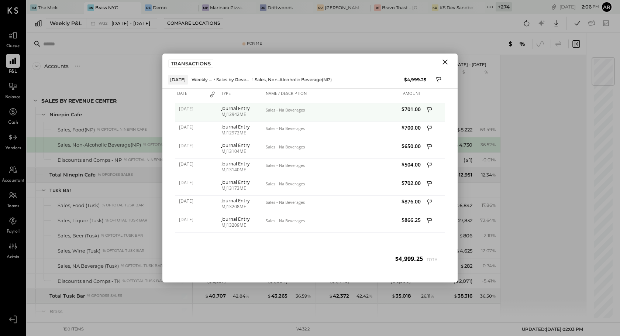
click at [349, 111] on span "$701.00" at bounding box center [383, 109] width 76 height 7
click at [430, 110] on icon at bounding box center [429, 110] width 5 height 6
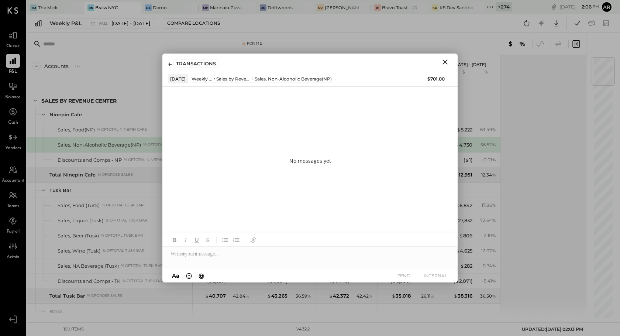
click at [172, 66] on div "TRANSACTIONS" at bounding box center [193, 63] width 50 height 8
click at [169, 62] on icon at bounding box center [170, 64] width 4 height 4
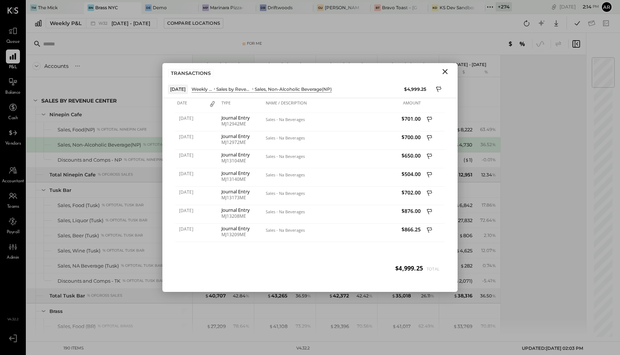
click at [444, 72] on icon "Close" at bounding box center [445, 71] width 9 height 9
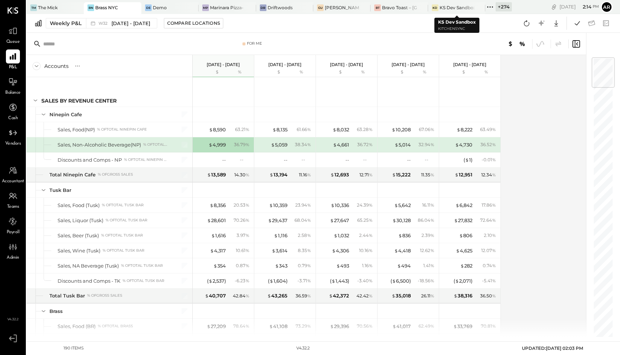
click at [490, 7] on icon at bounding box center [491, 7] width 10 height 10
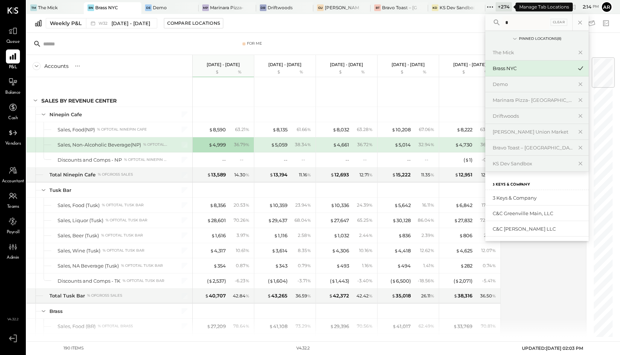
type input "**"
click at [450, 6] on div "KS Dev Sandbox" at bounding box center [457, 7] width 35 height 6
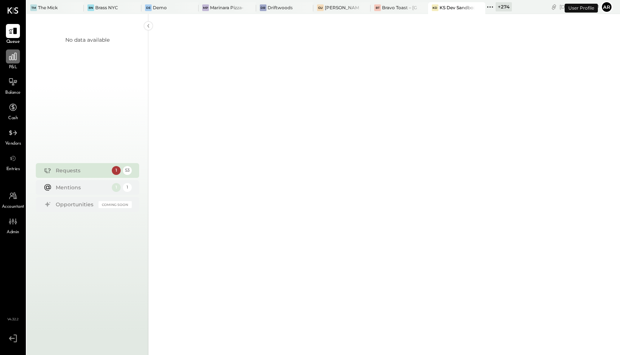
click at [20, 61] on div at bounding box center [13, 56] width 14 height 14
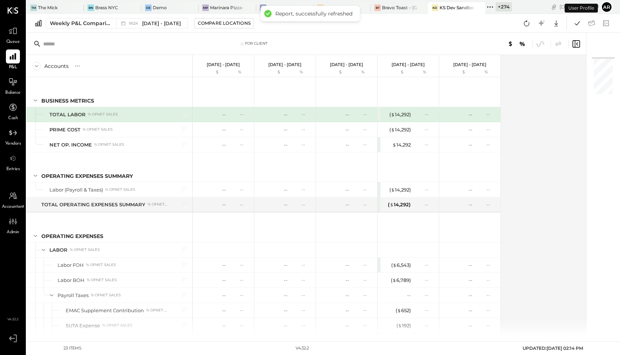
click at [21, 25] on div "Queue" at bounding box center [12, 34] width 21 height 21
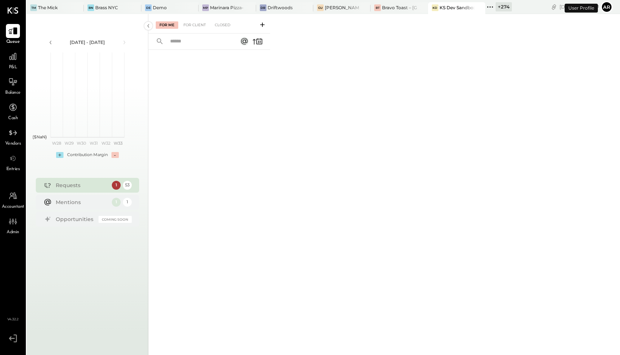
click at [18, 33] on div at bounding box center [13, 31] width 14 height 14
click at [197, 21] on div "For Me For Client Closed" at bounding box center [209, 24] width 122 height 20
click at [196, 22] on div "For Client" at bounding box center [195, 24] width 30 height 7
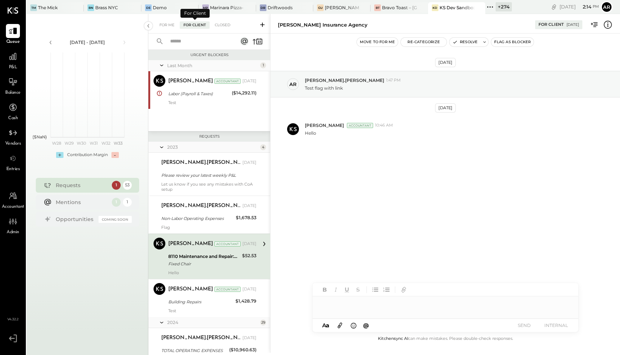
scroll to position [55, 0]
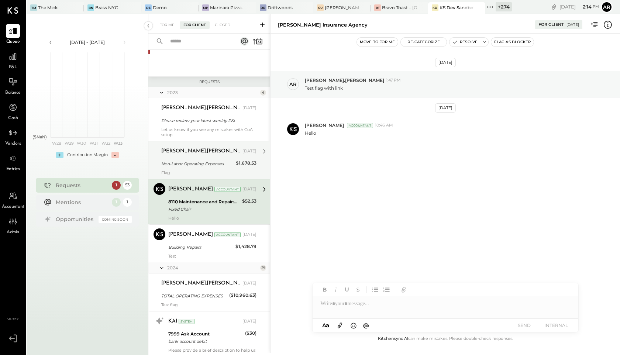
click at [182, 164] on div "Non-Labor Operating Expenses" at bounding box center [197, 163] width 72 height 7
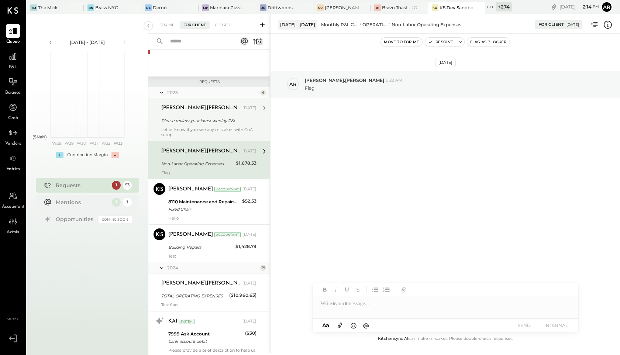
click at [183, 131] on div "Let us know if you see any mistakes with CoA setup" at bounding box center [208, 132] width 95 height 10
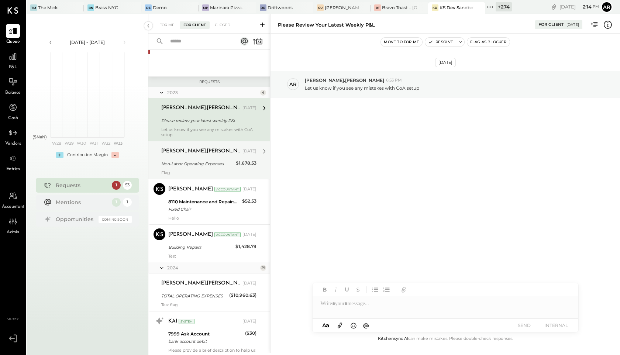
click at [189, 174] on div "Flag" at bounding box center [208, 172] width 95 height 5
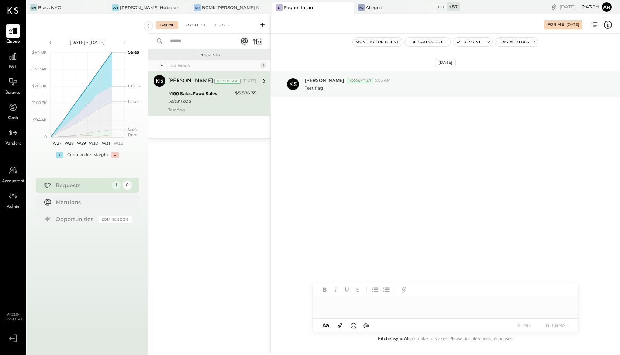
click at [193, 27] on div "For Client" at bounding box center [195, 24] width 30 height 7
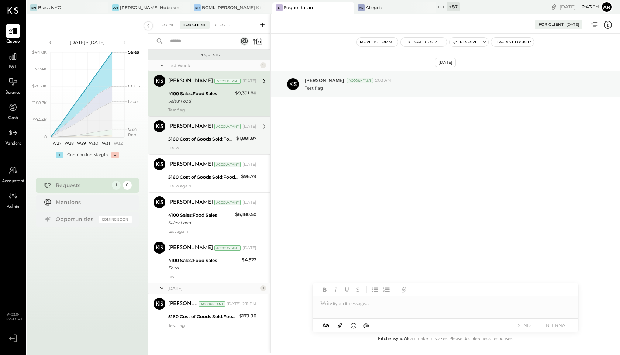
click at [215, 129] on div "Accountant" at bounding box center [228, 126] width 26 height 5
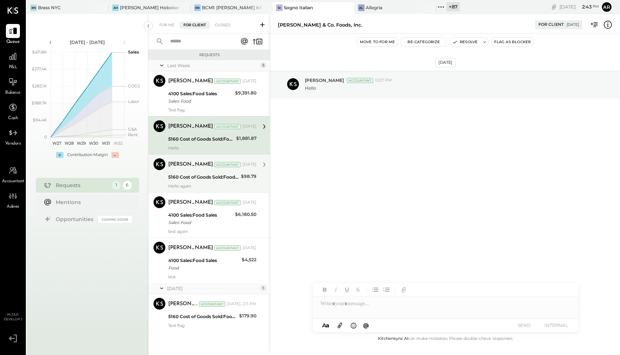
click at [204, 175] on div "5160 Cost of Goods Sold:Food COGS:Protein COGS" at bounding box center [203, 177] width 71 height 7
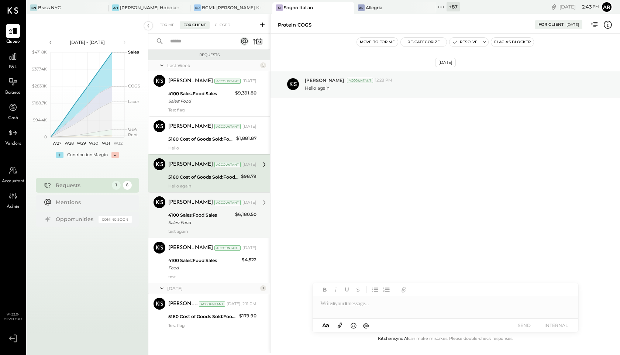
click at [200, 209] on div "[PERSON_NAME] Accountant [DATE] 4100 Sales:Food Sales Sales: Food $6,180.50 tes…" at bounding box center [212, 215] width 88 height 38
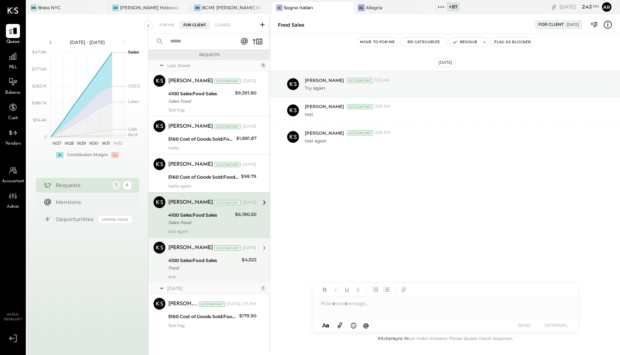
click at [199, 257] on div "4100 Sales:Food Sales" at bounding box center [203, 260] width 71 height 7
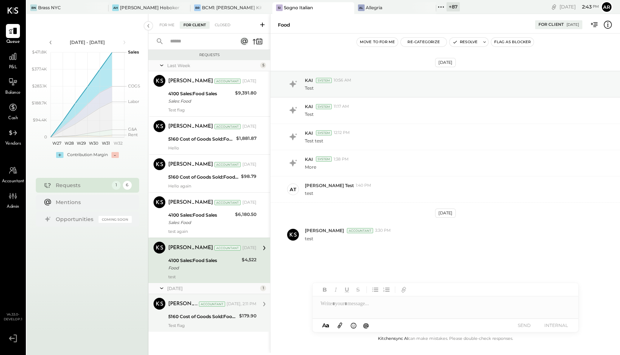
click at [202, 316] on div "5160 Cost of Goods Sold:Food COGS:Protein COGS" at bounding box center [202, 316] width 69 height 7
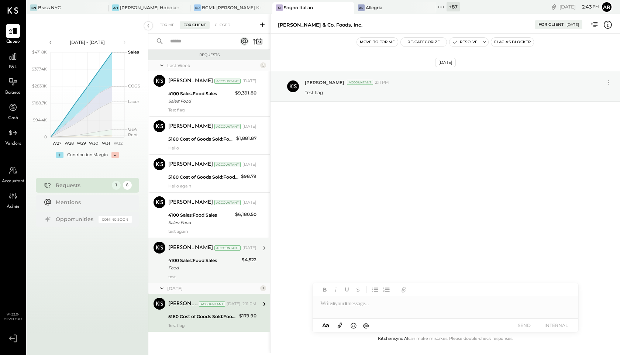
click at [196, 282] on div "[PERSON_NAME] Accountant [PERSON_NAME] Accountant [DATE] 4100 Sales:Food Sales …" at bounding box center [209, 260] width 122 height 45
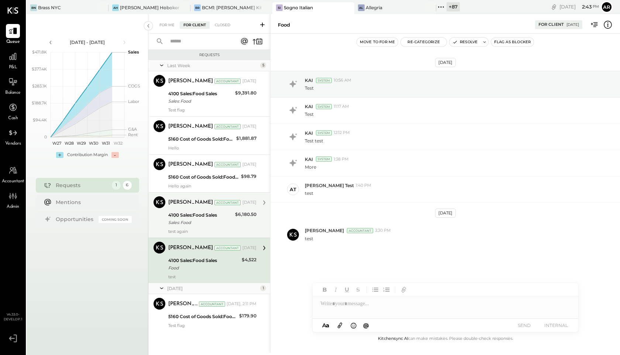
click at [191, 218] on div "4100 Sales:Food Sales" at bounding box center [200, 215] width 65 height 7
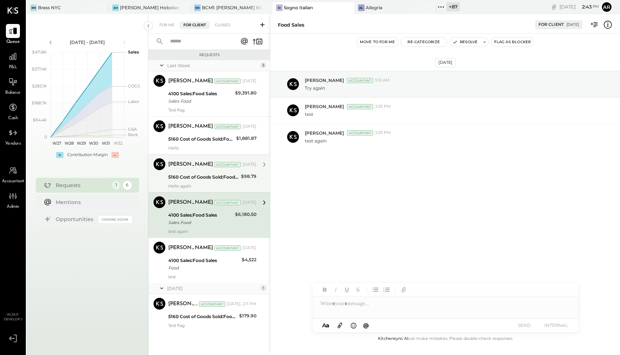
click at [191, 171] on div "[PERSON_NAME] Accountant [DATE] 5160 Cost of Goods Sold:Food COGS:Protein COGS …" at bounding box center [212, 173] width 88 height 30
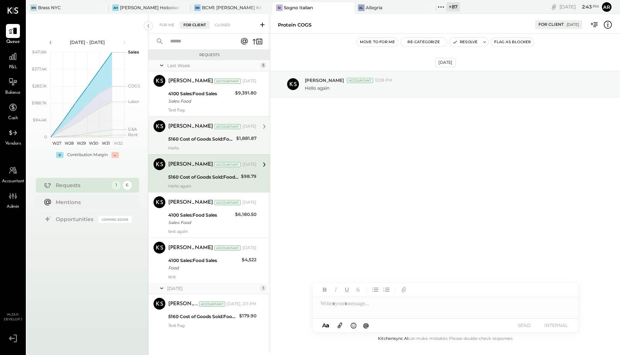
click at [191, 140] on div "5160 Cost of Goods Sold:Food COGS:Protein COGS" at bounding box center [201, 139] width 66 height 7
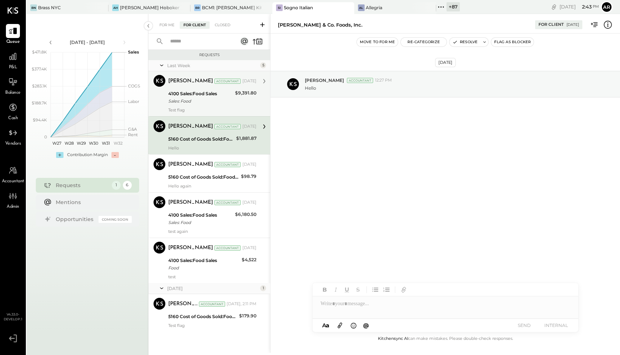
click at [195, 103] on div "Sales: Food" at bounding box center [200, 100] width 65 height 7
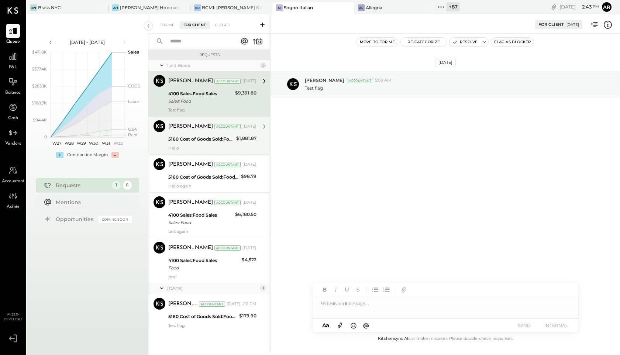
click at [219, 144] on div "[PERSON_NAME] Accountant [DATE] 5160 Cost of Goods Sold:Food COGS:Protein COGS …" at bounding box center [212, 135] width 88 height 30
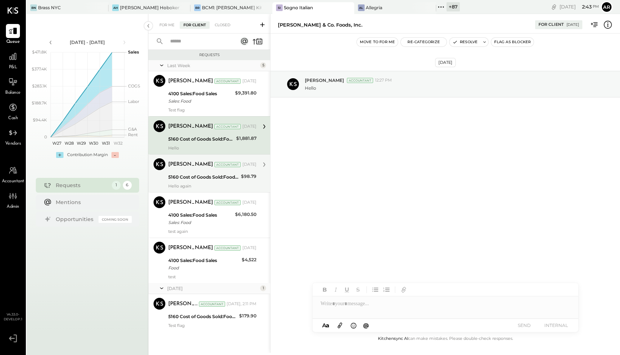
click at [219, 181] on div "5160 Cost of Goods Sold:Food COGS:Protein COGS" at bounding box center [203, 177] width 71 height 7
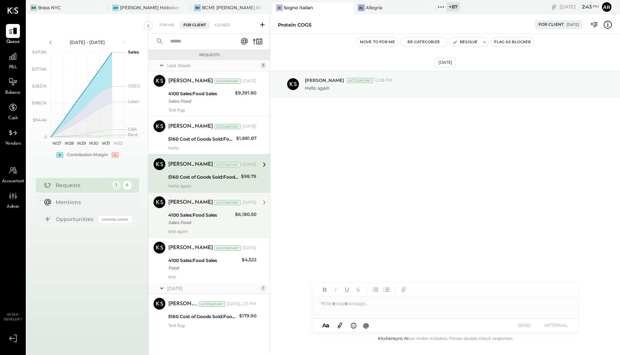
click at [224, 208] on div "[PERSON_NAME] Accountant [DATE]" at bounding box center [212, 202] width 88 height 13
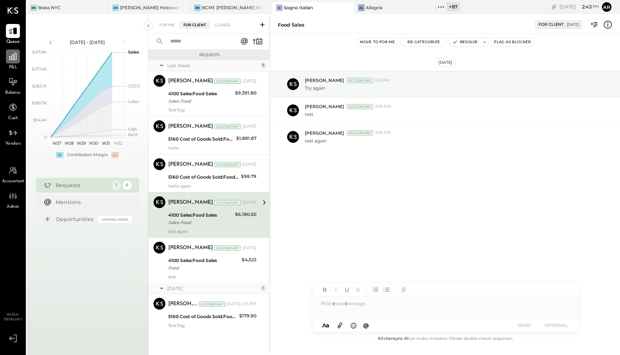
click at [17, 59] on icon at bounding box center [13, 57] width 10 height 10
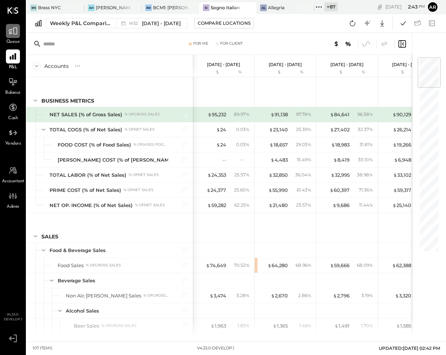
click at [16, 31] on icon at bounding box center [13, 31] width 10 height 10
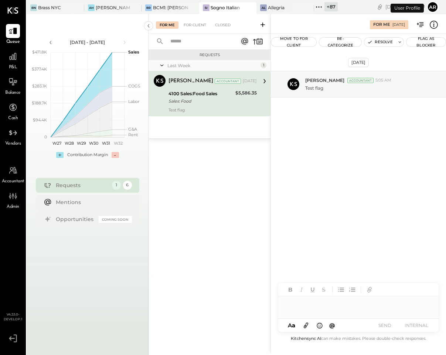
click at [201, 87] on div "[PERSON_NAME] Accountant [DATE]" at bounding box center [212, 81] width 88 height 13
click at [435, 24] on icon at bounding box center [434, 25] width 10 height 10
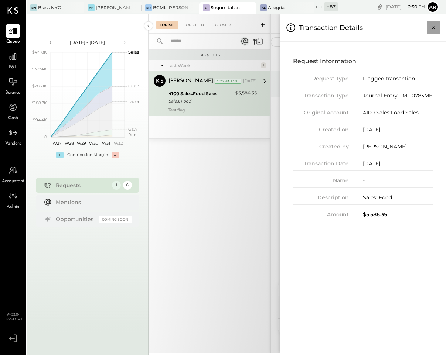
click at [435, 24] on icon "Close panel" at bounding box center [433, 27] width 7 height 7
